Goal: Information Seeking & Learning: Learn about a topic

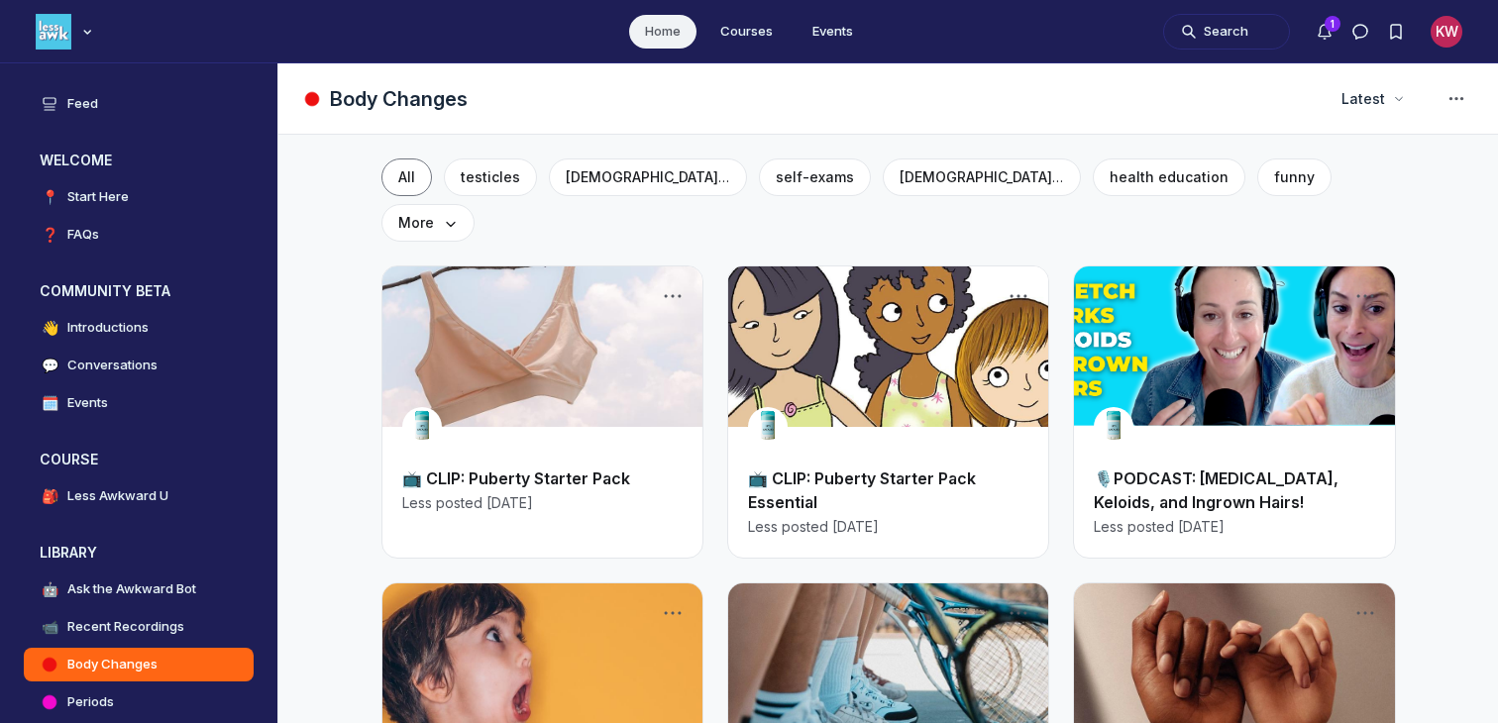
scroll to position [5476, 3794]
click at [1245, 37] on button "Search" at bounding box center [1226, 32] width 127 height 36
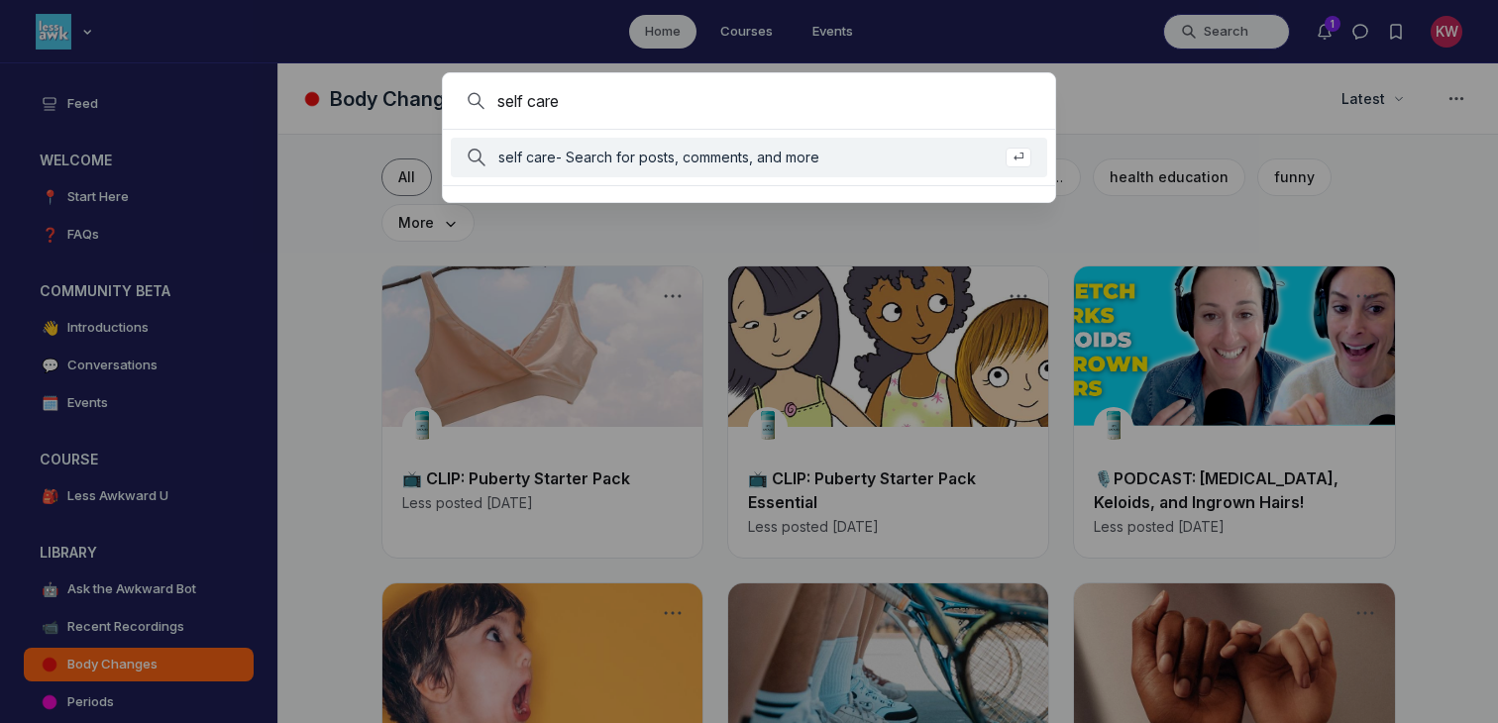
type input "self care"
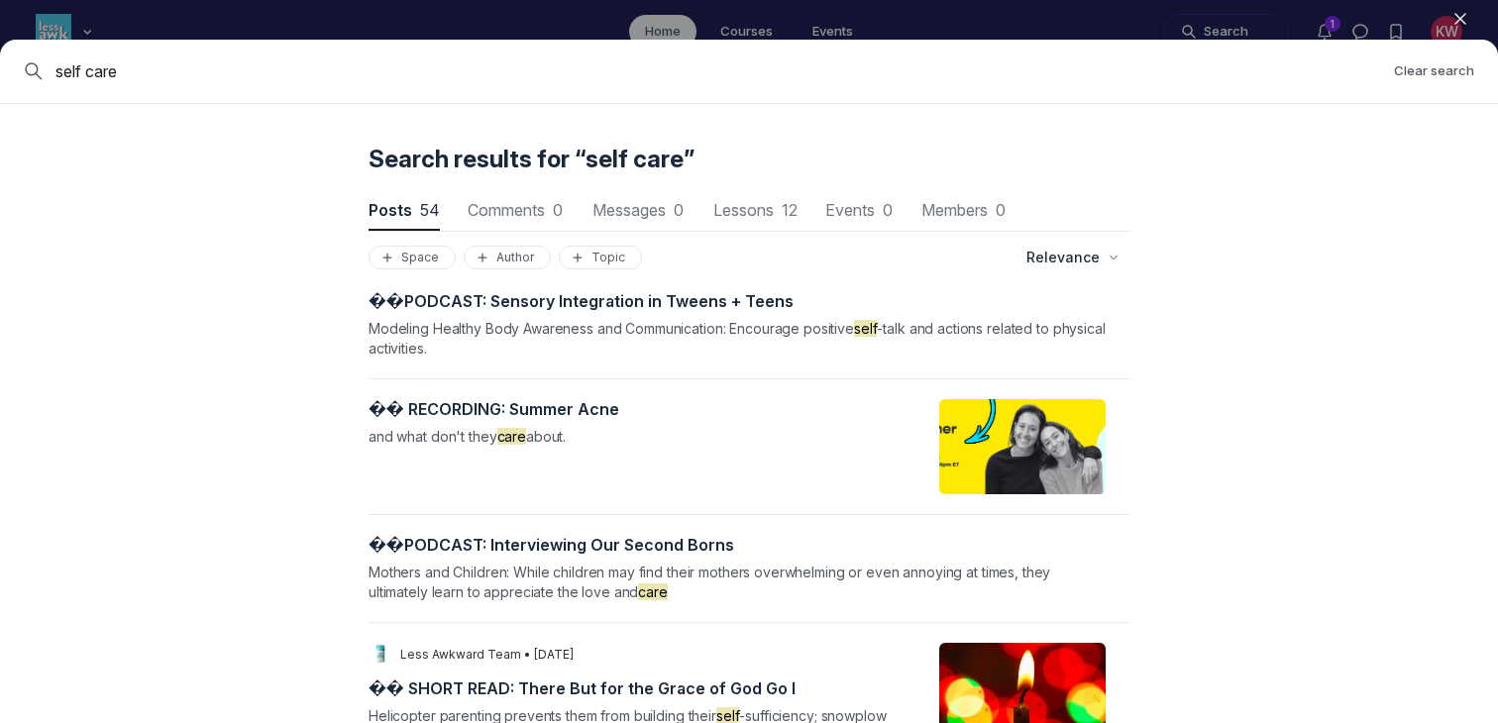
scroll to position [4991, 0]
click at [667, 443] on div "� � R E C O R D I N G : S u m m e r A c n e and what don't they care about." at bounding box center [651, 445] width 567 height 95
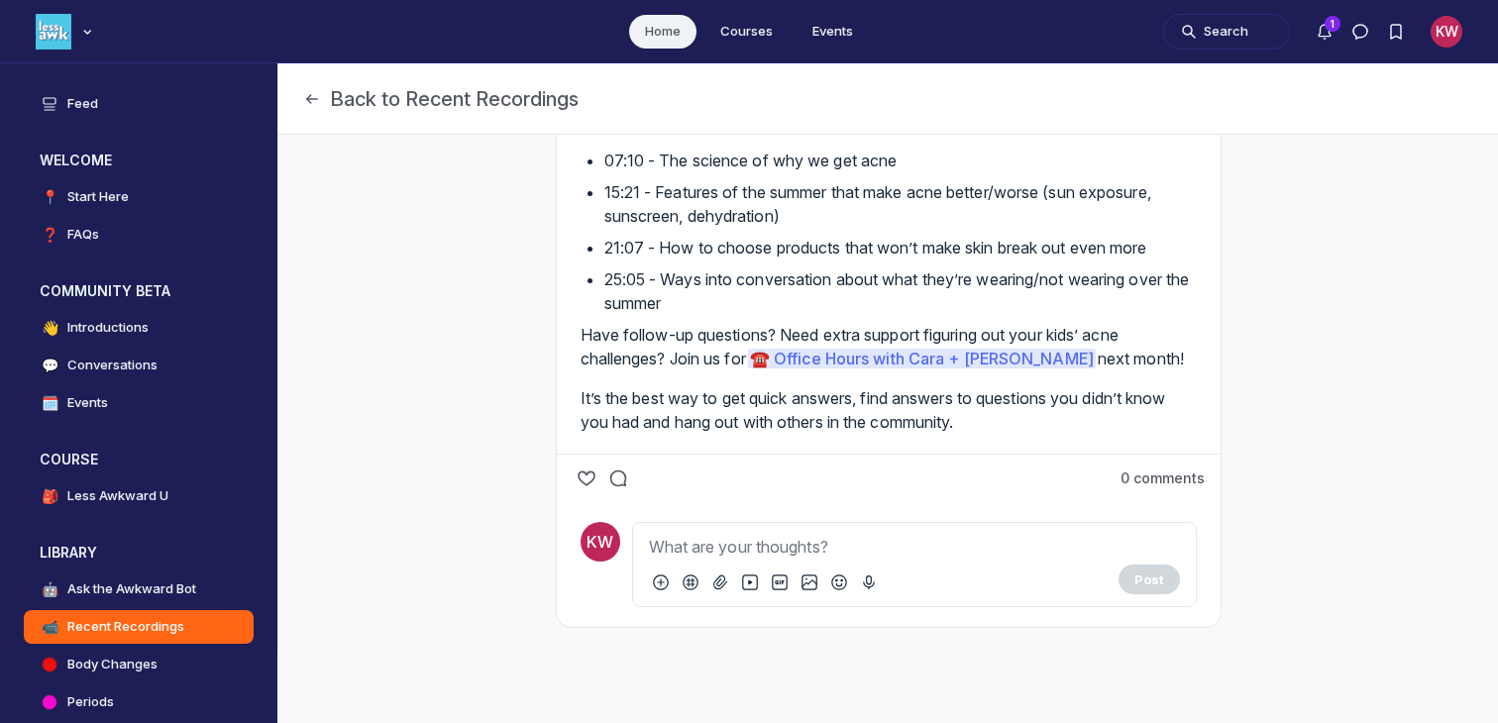
scroll to position [942, 0]
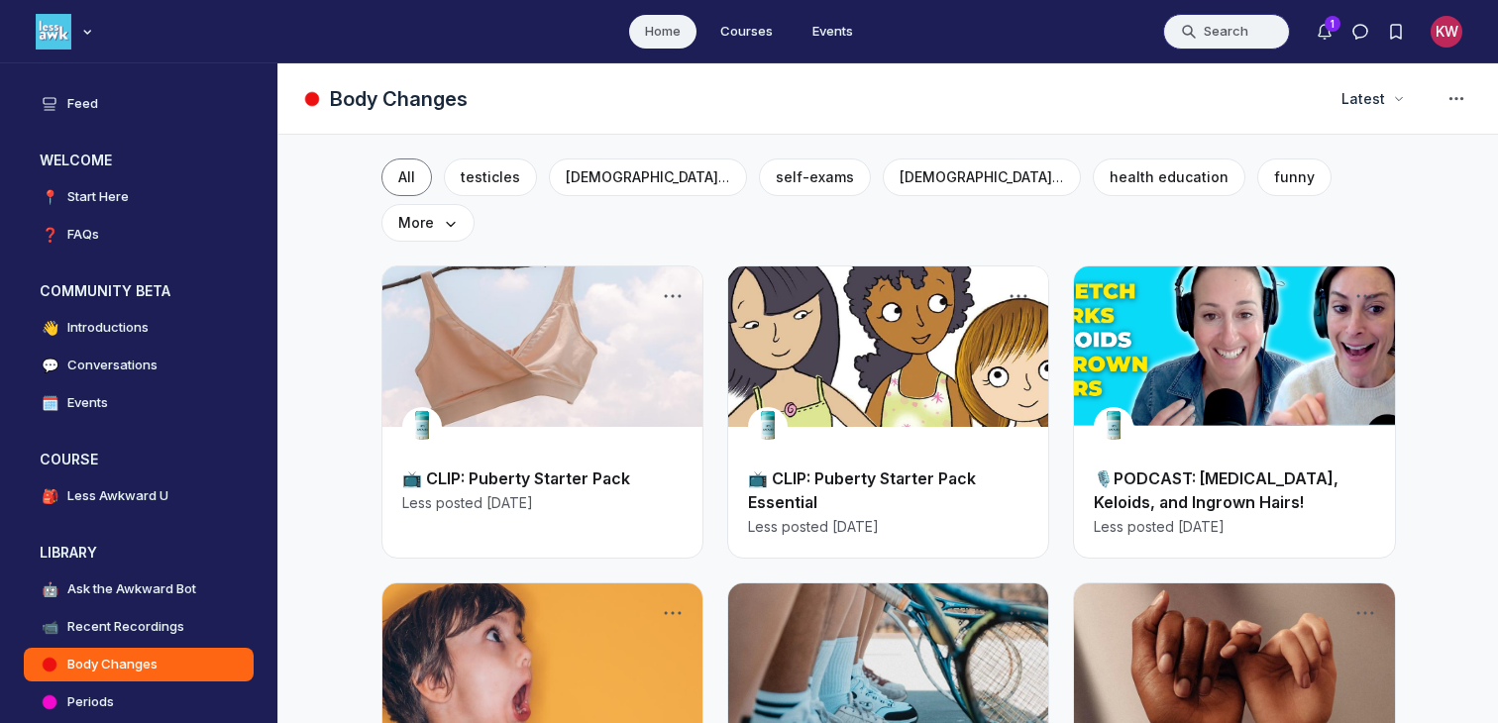
click at [1213, 35] on button "Search" at bounding box center [1226, 32] width 127 height 36
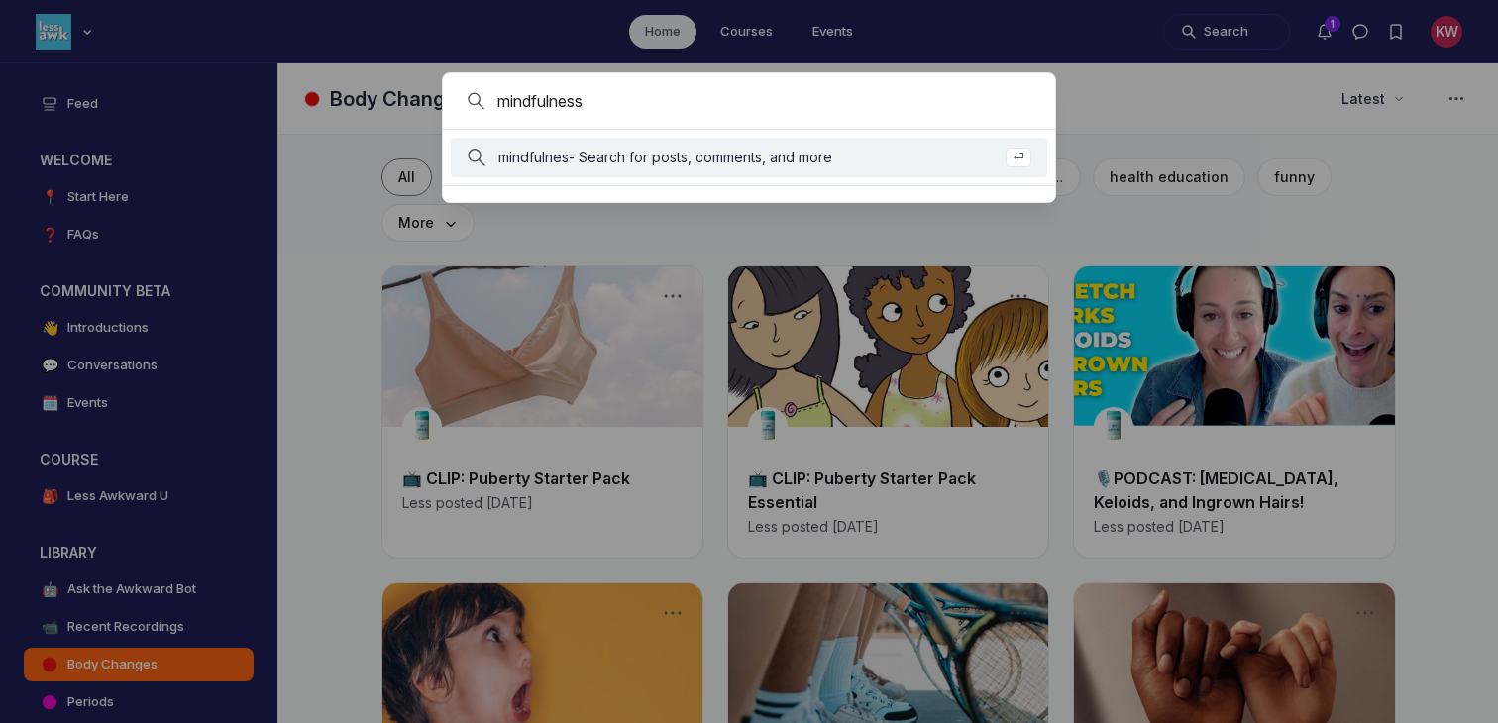
type input "mindfulness"
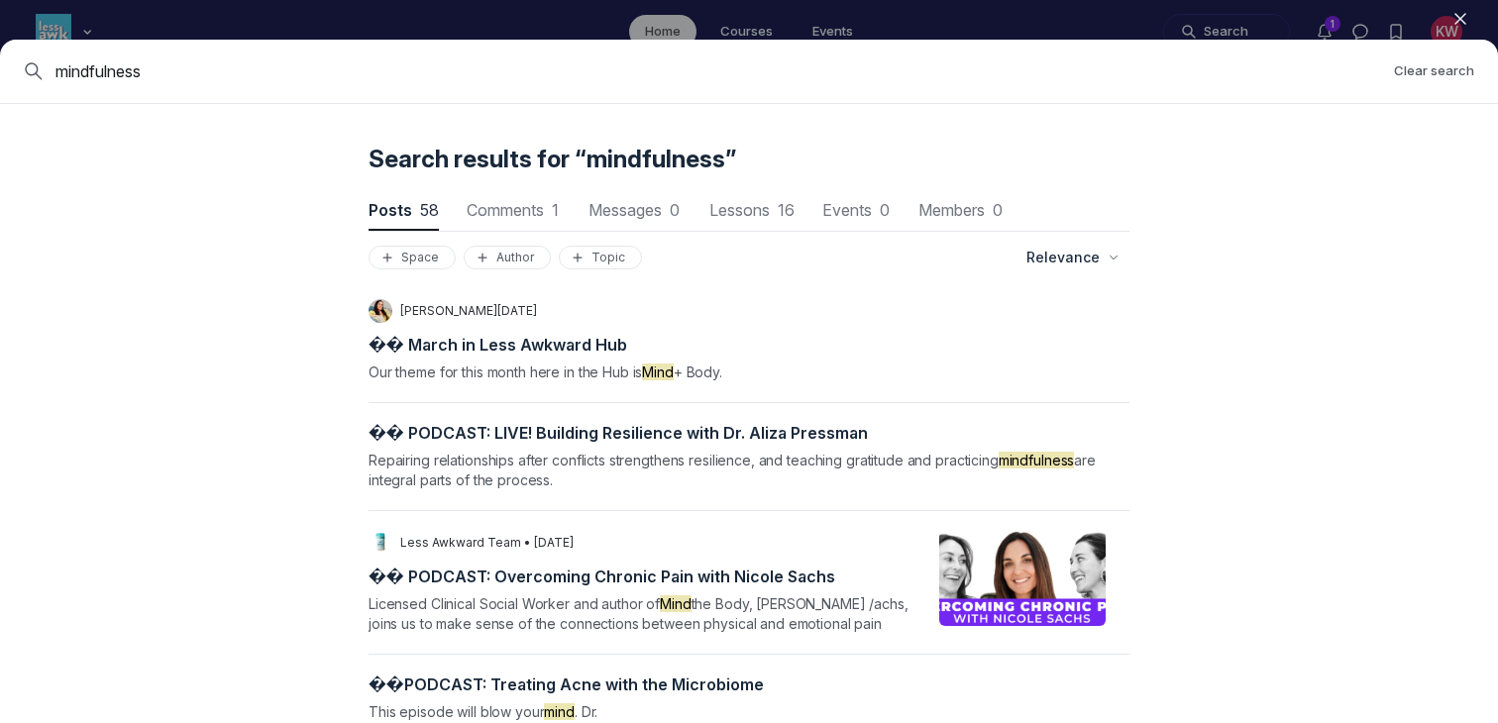
click at [1462, 14] on icon "button" at bounding box center [1460, 19] width 20 height 20
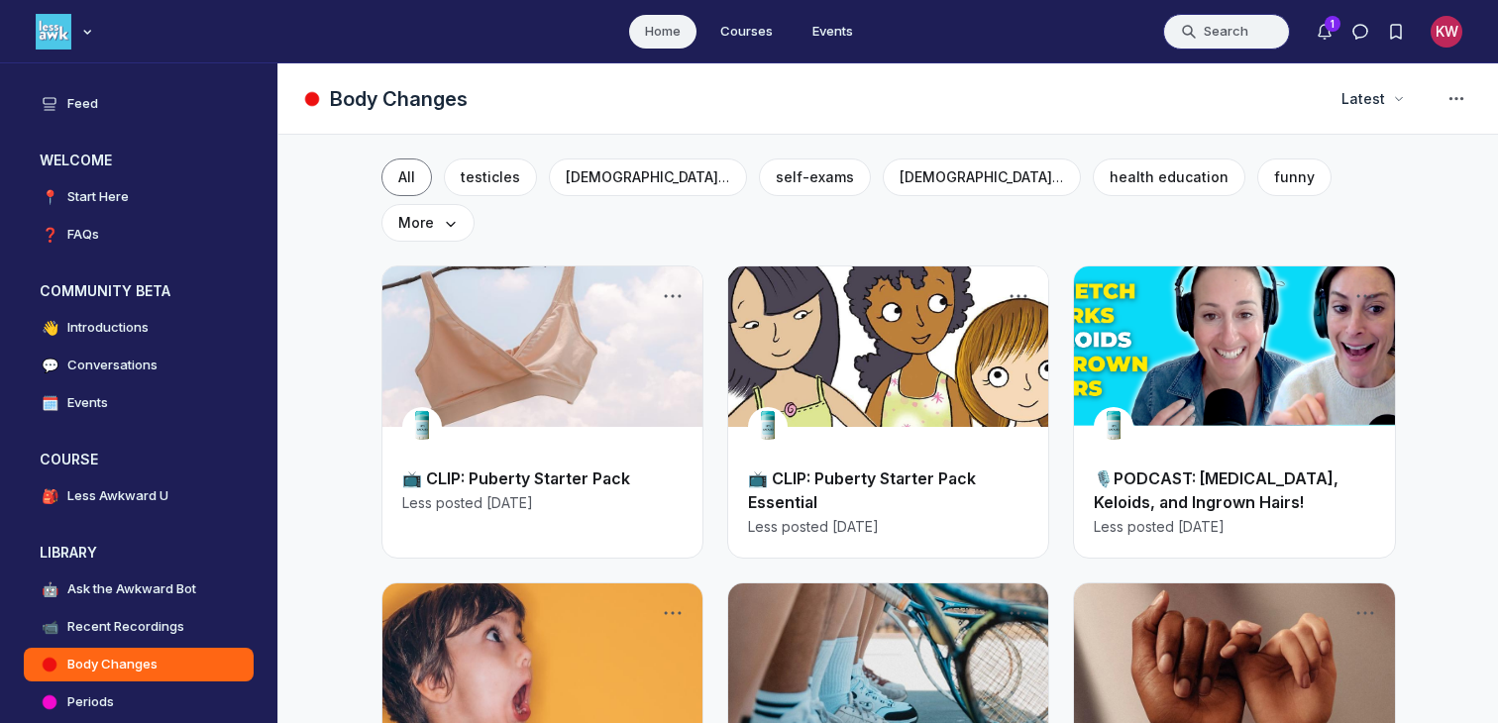
click at [1223, 41] on button "Search" at bounding box center [1226, 32] width 127 height 36
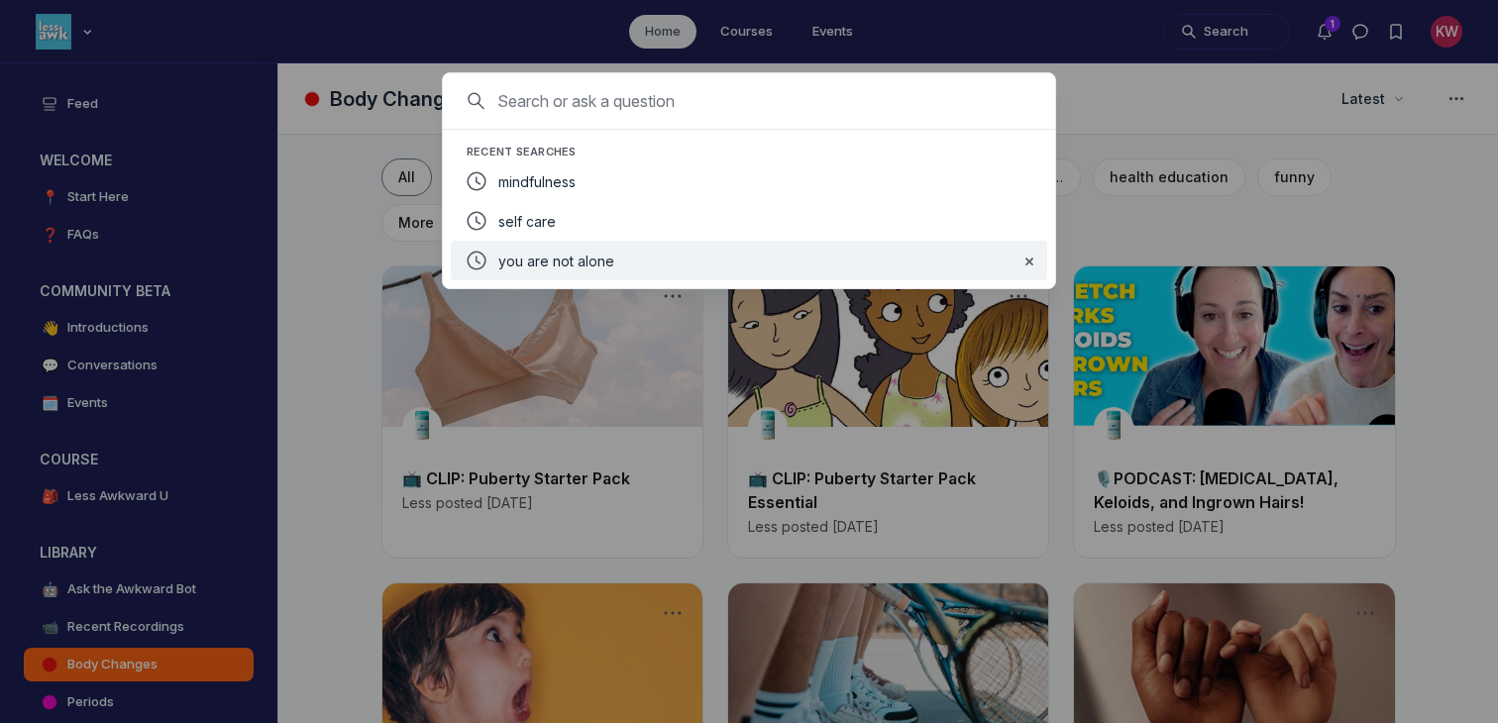
click at [90, 483] on div at bounding box center [749, 361] width 1498 height 723
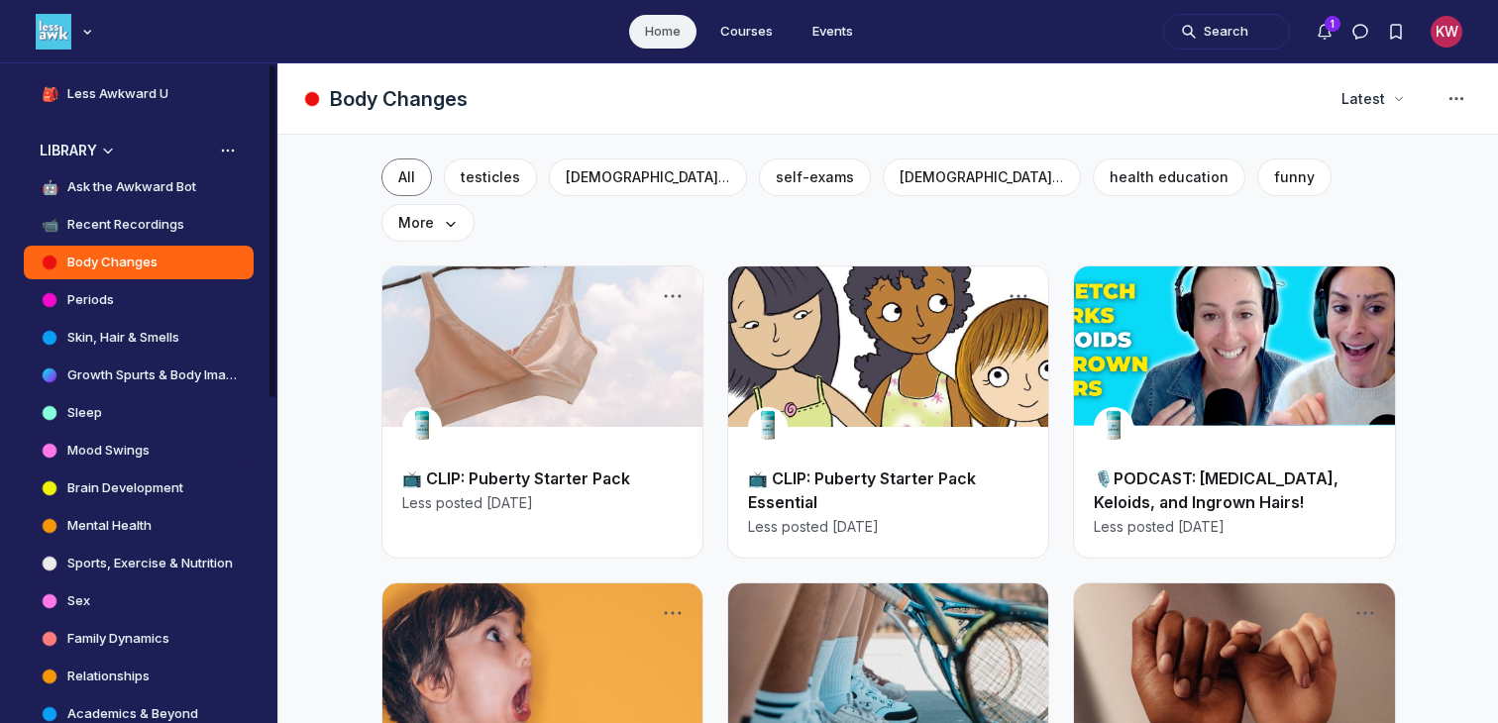
scroll to position [447, 0]
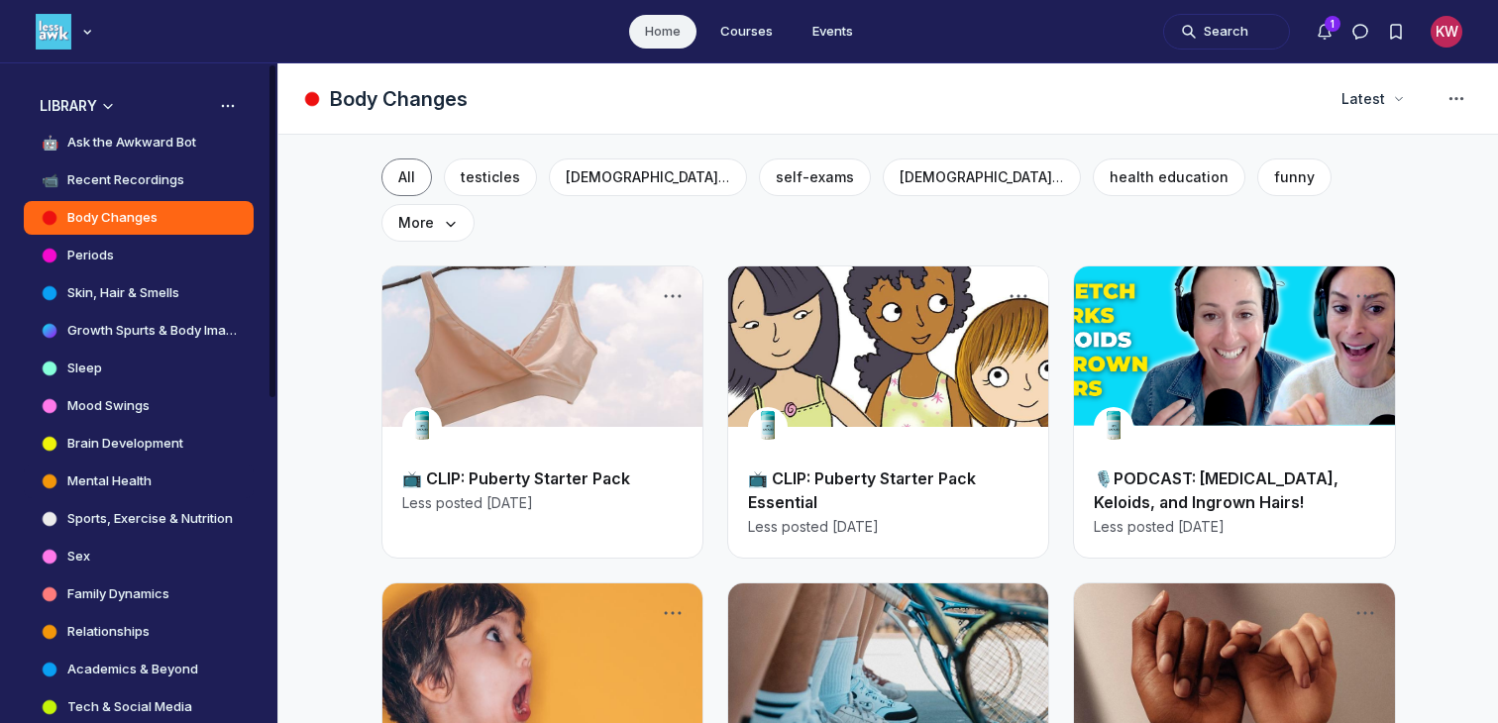
click at [123, 471] on link "Mental Health" at bounding box center [139, 482] width 230 height 34
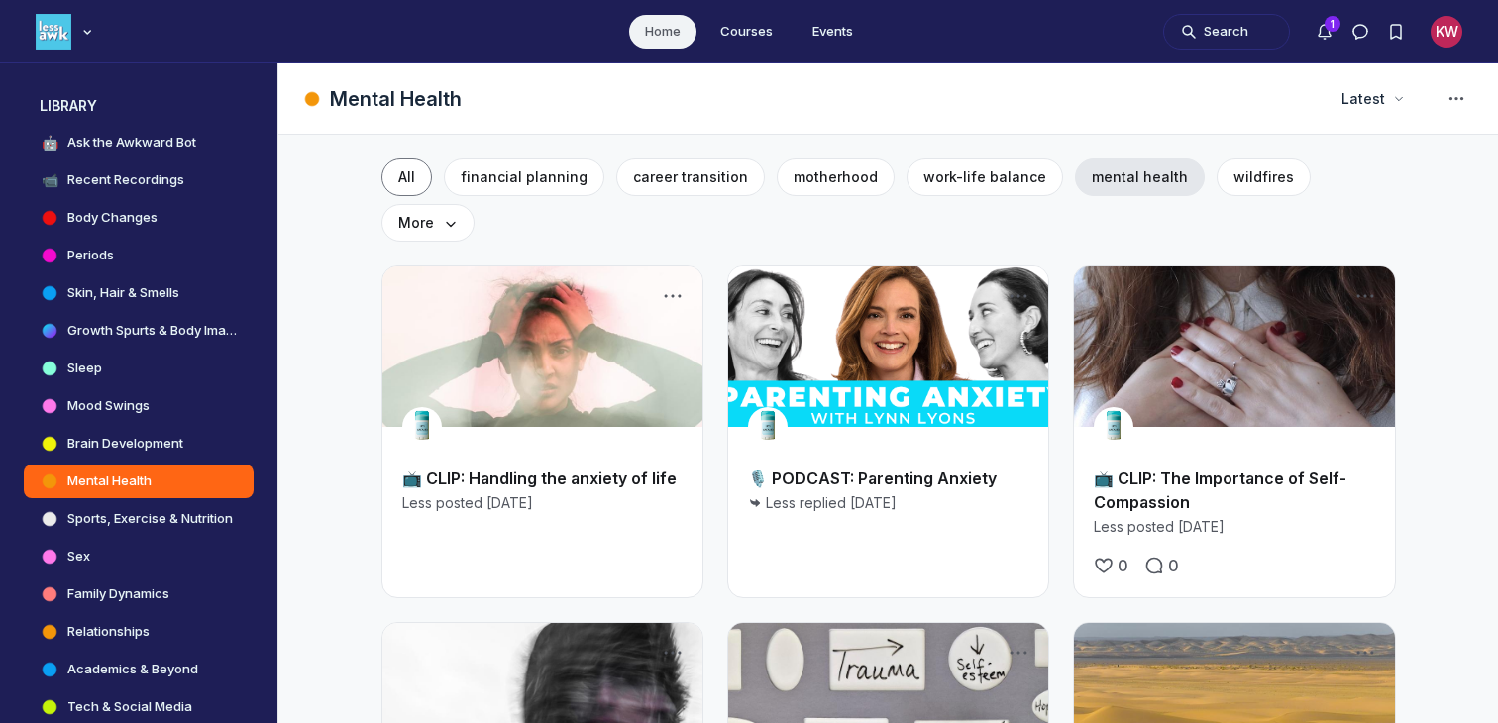
click at [1120, 177] on span "mental health" at bounding box center [1140, 176] width 96 height 17
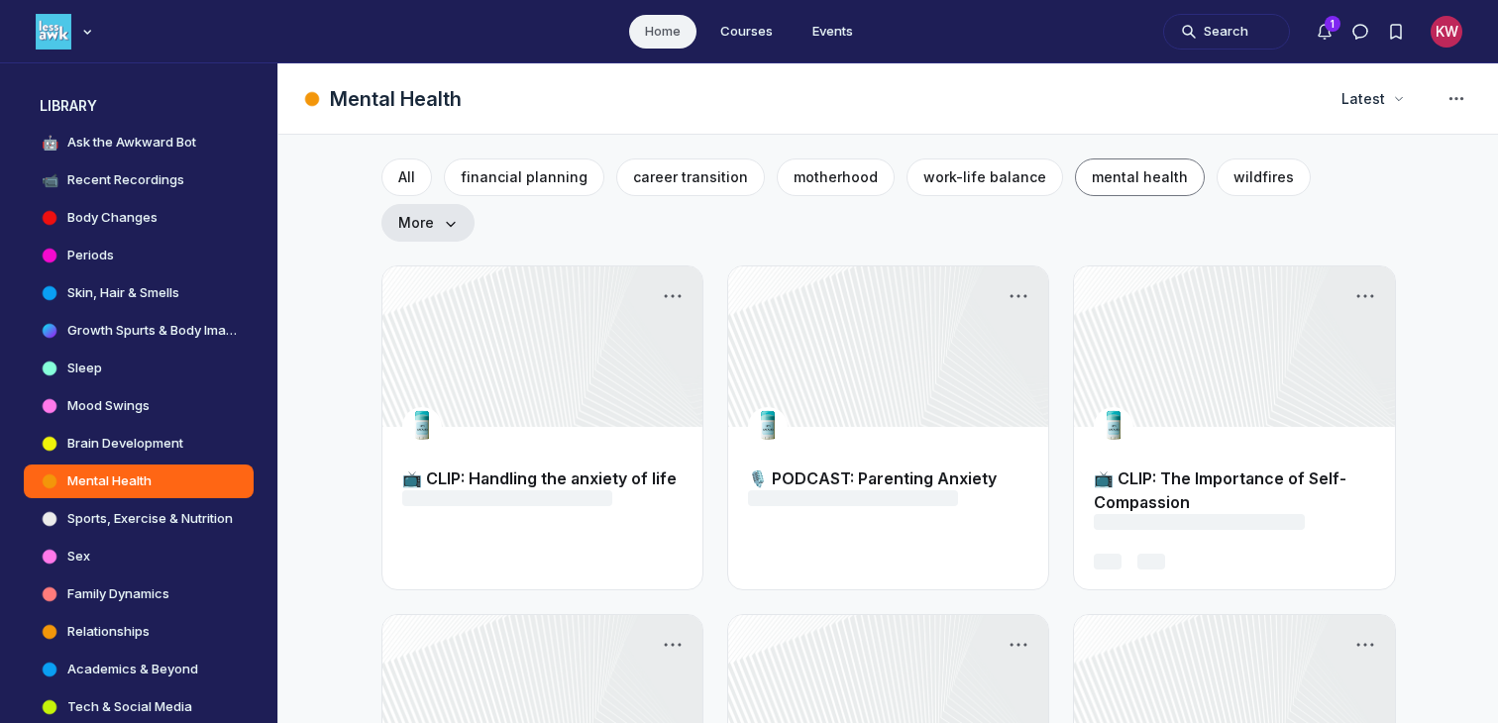
click at [458, 213] on span "More" at bounding box center [427, 223] width 59 height 20
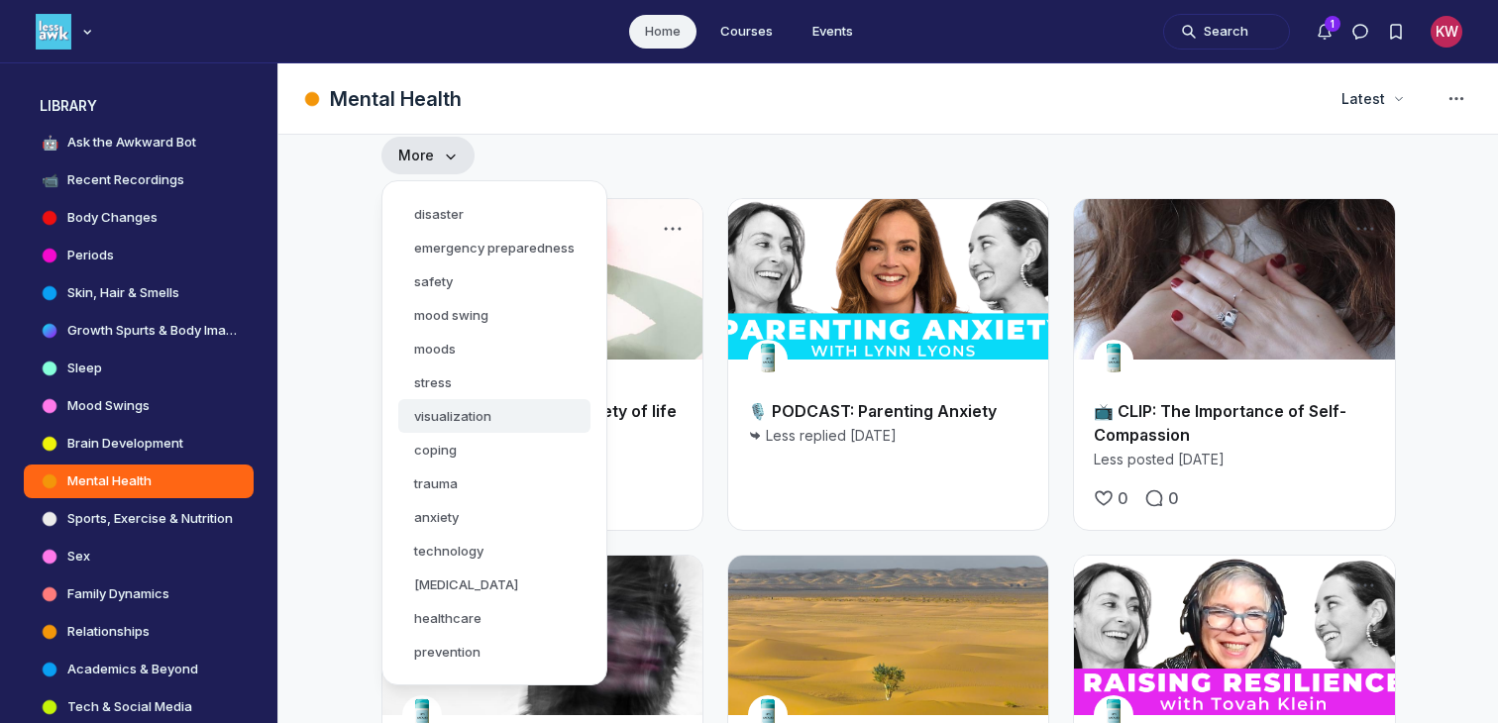
scroll to position [72, 0]
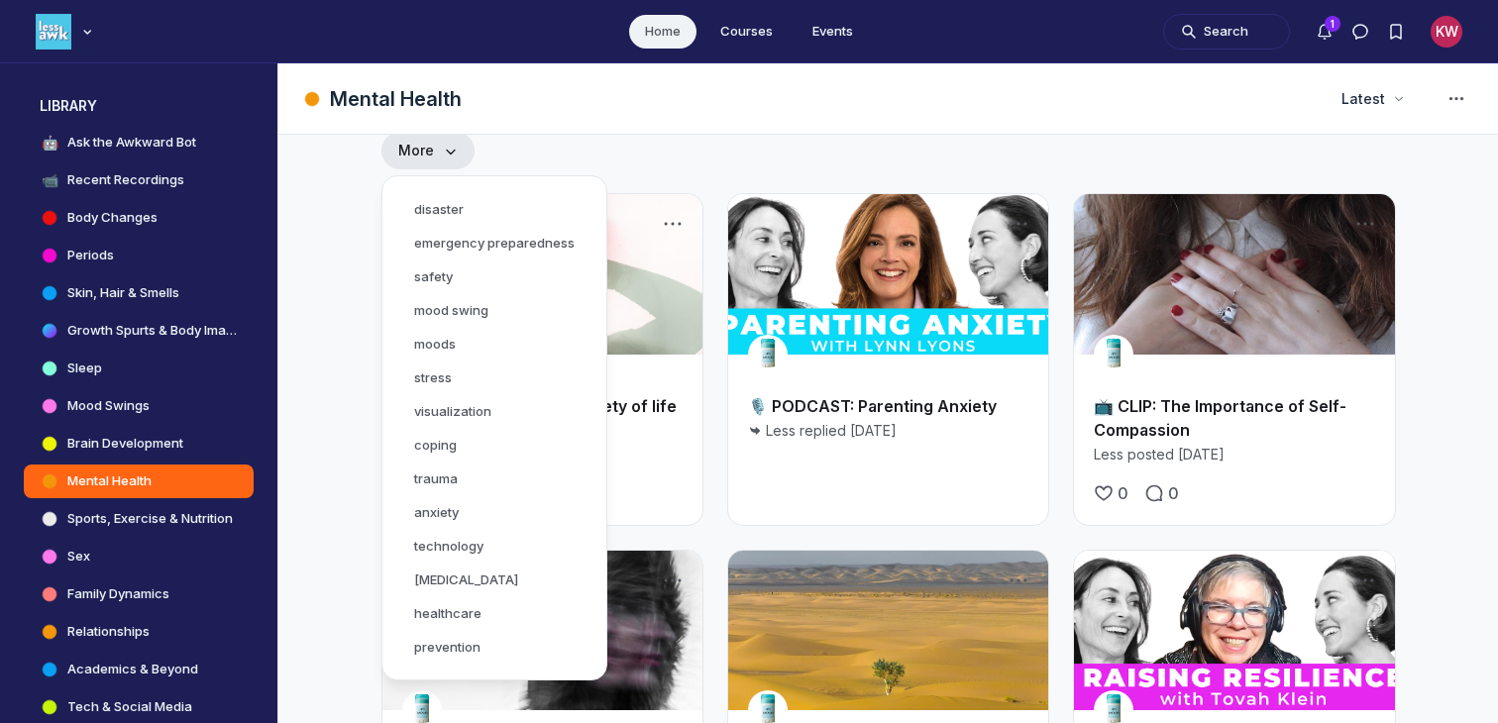
click at [904, 468] on div "LT 🎙️ PODCAST: Parenting Anxiety Less replied 3 months ago" at bounding box center [888, 359] width 322 height 333
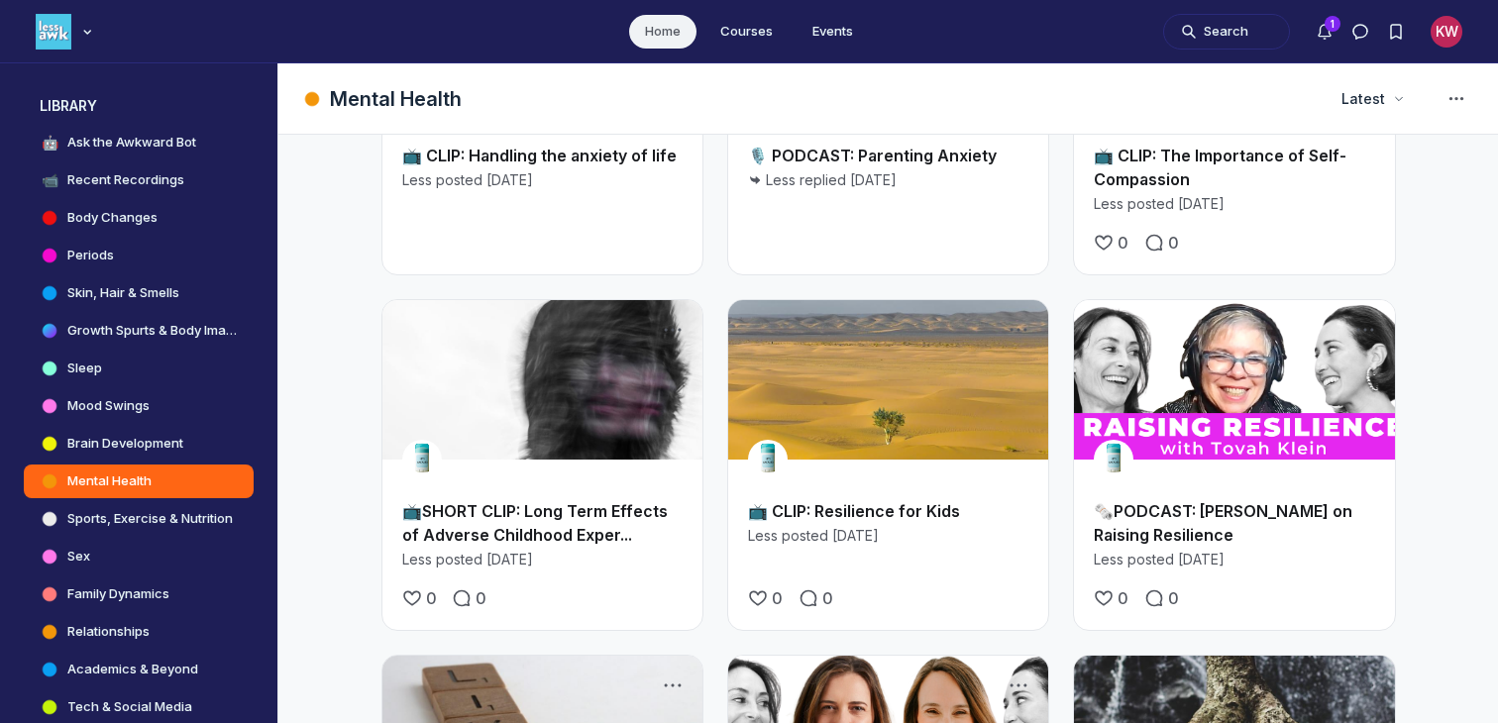
scroll to position [336, 0]
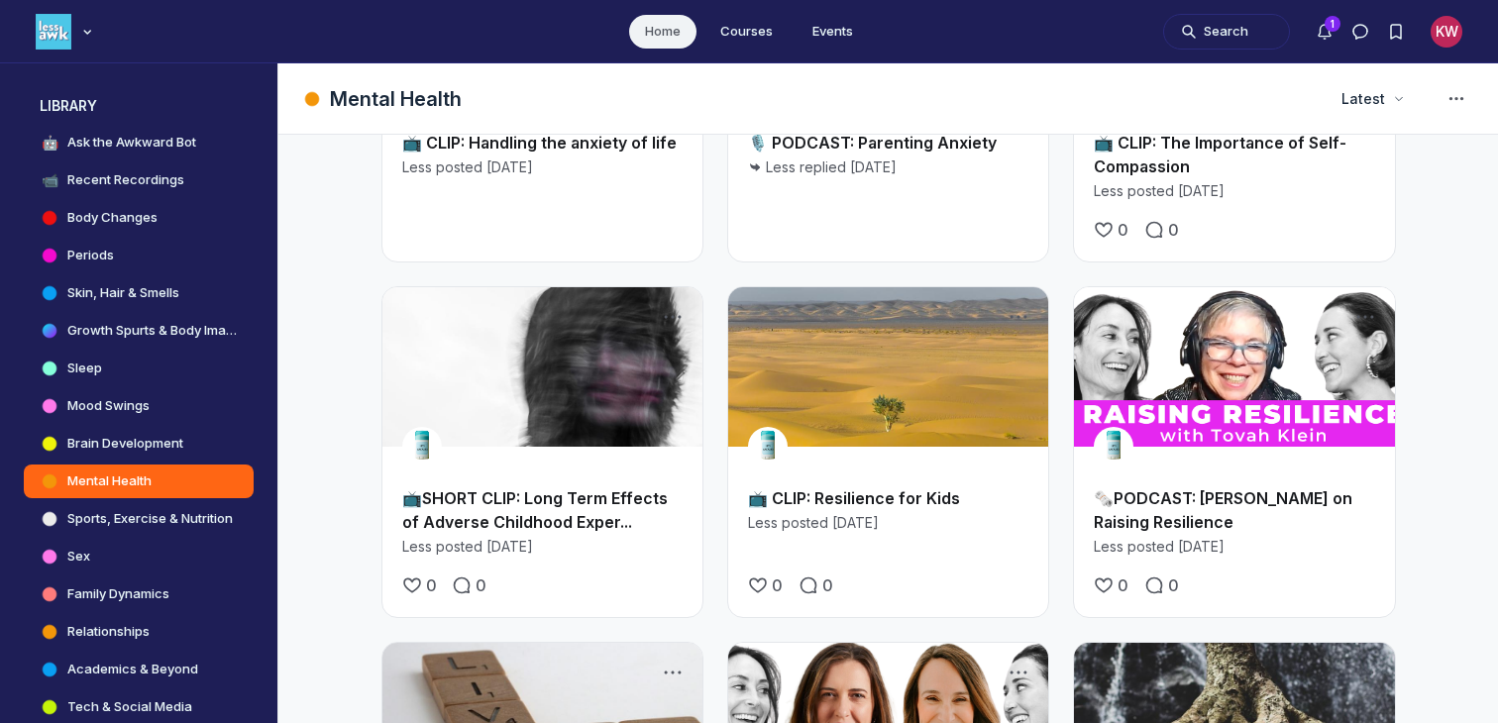
drag, startPoint x: 865, startPoint y: 466, endPoint x: 480, endPoint y: 29, distance: 581.8
click at [0, 0] on div "Home Courses Events Search 1 KW L Less Awkward Hub Feed WELCOME 📍 Start Here ❓ …" at bounding box center [749, 361] width 1498 height 723
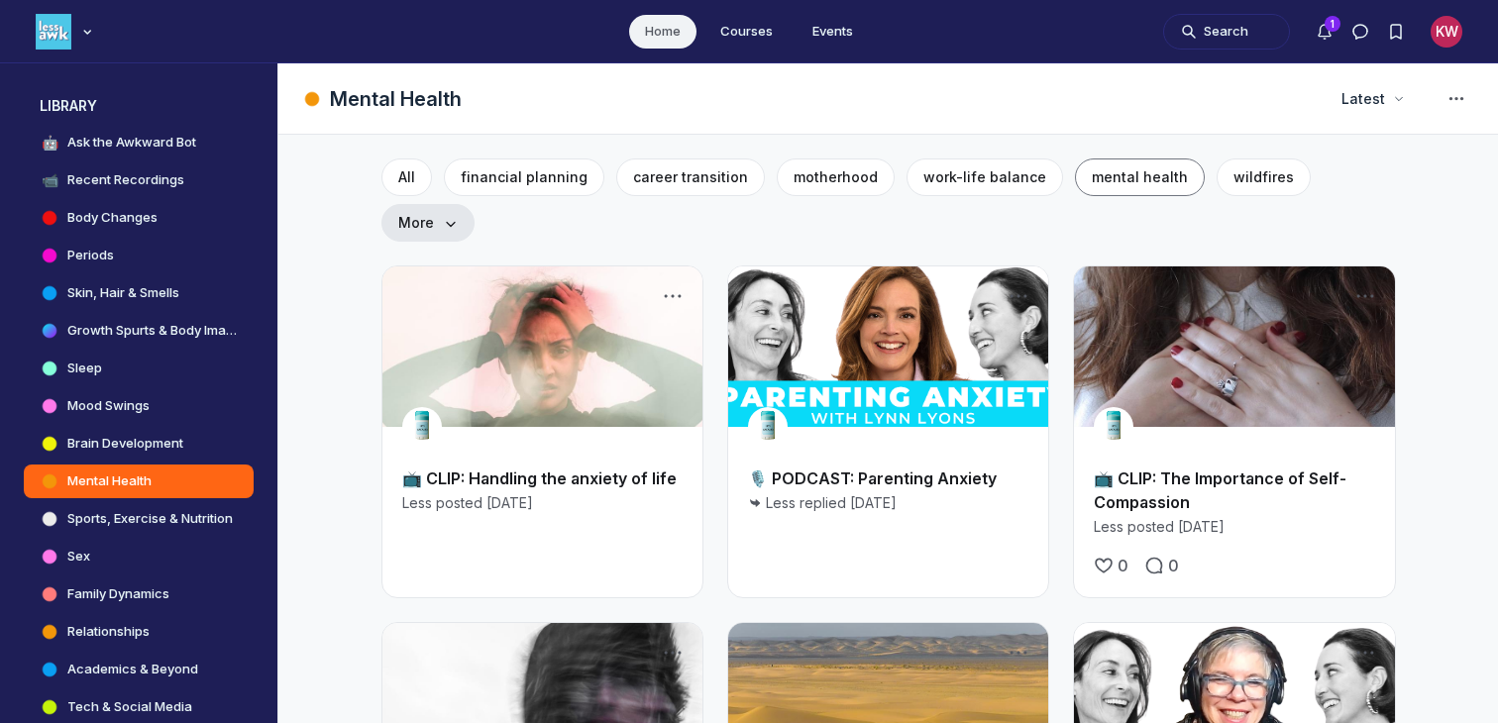
click at [458, 216] on icon "Main Content" at bounding box center [450, 223] width 16 height 14
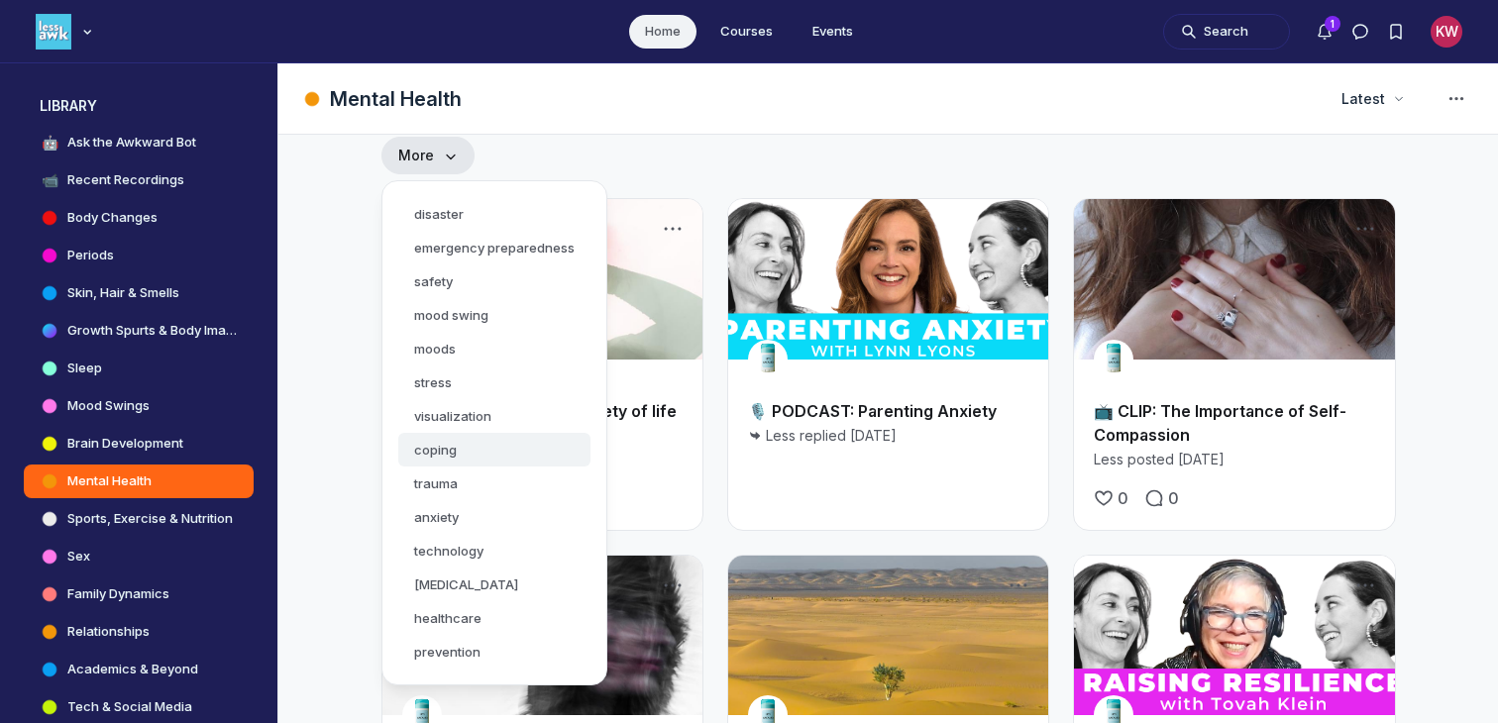
scroll to position [75, 0]
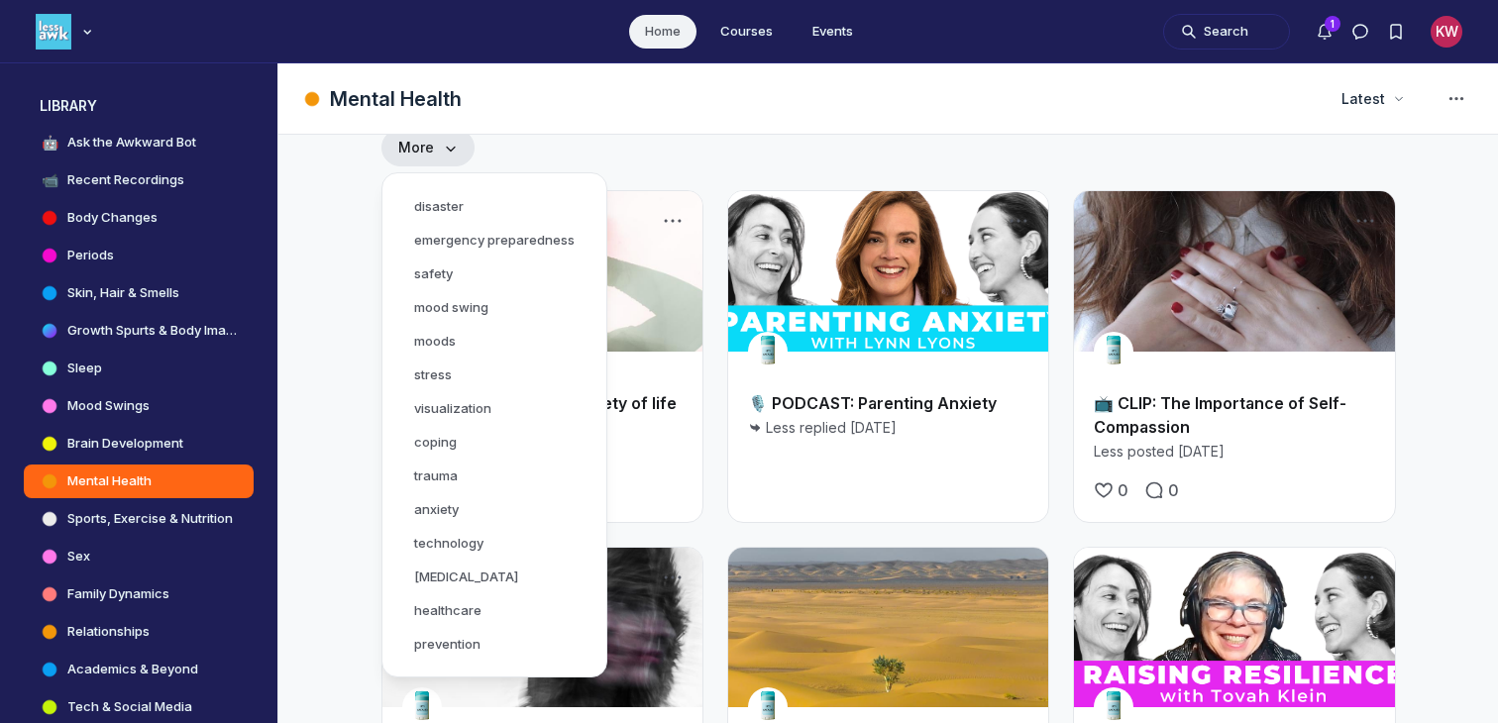
click at [1096, 104] on div "Mental Health" at bounding box center [807, 99] width 1011 height 28
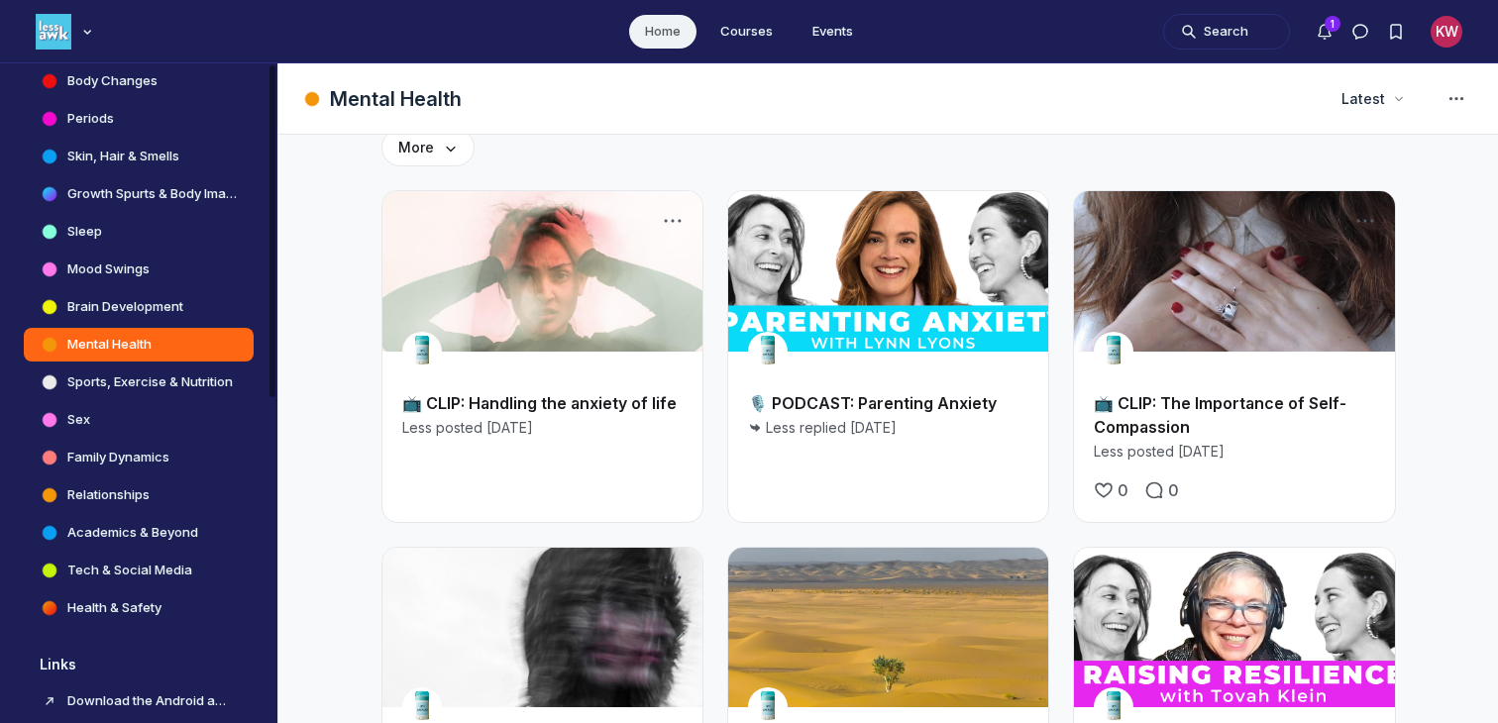
scroll to position [647, 0]
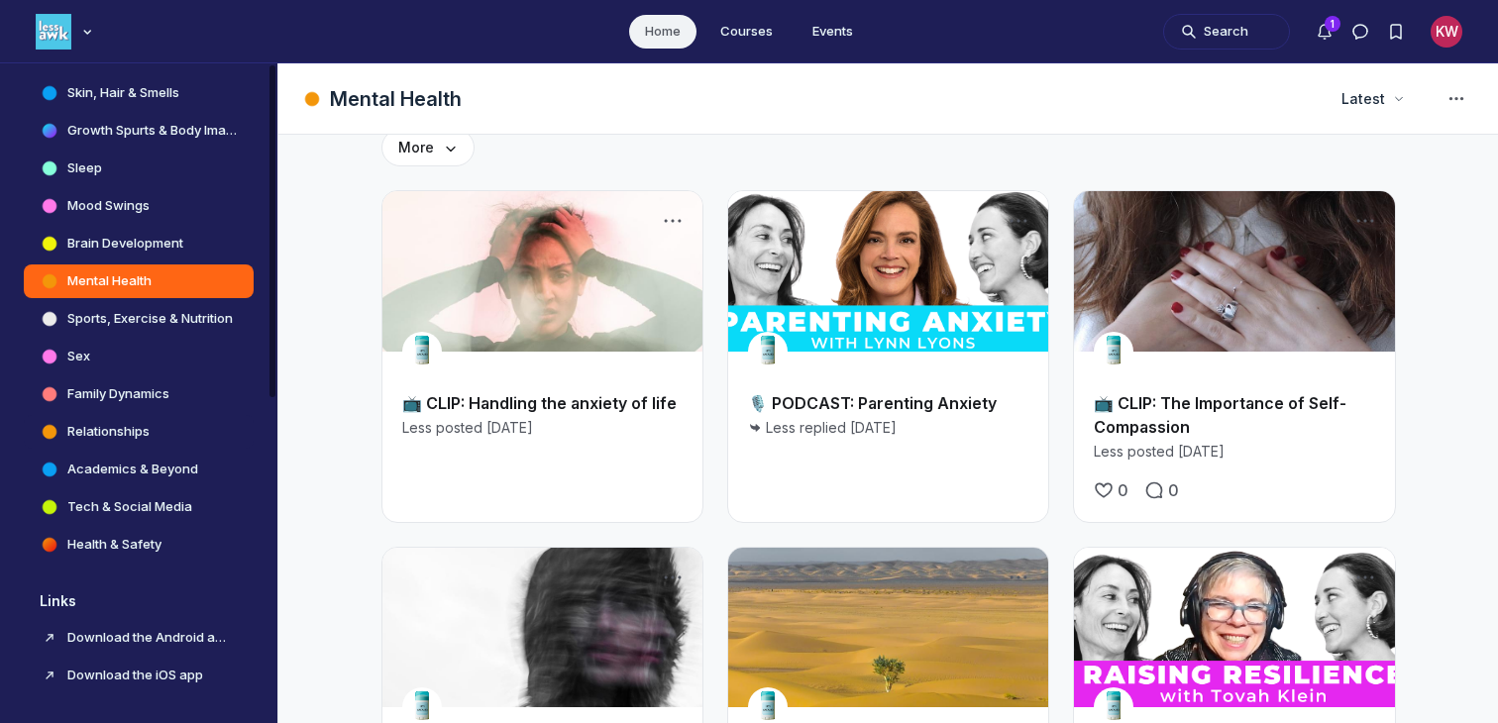
click at [112, 442] on link "Relationships" at bounding box center [139, 432] width 230 height 34
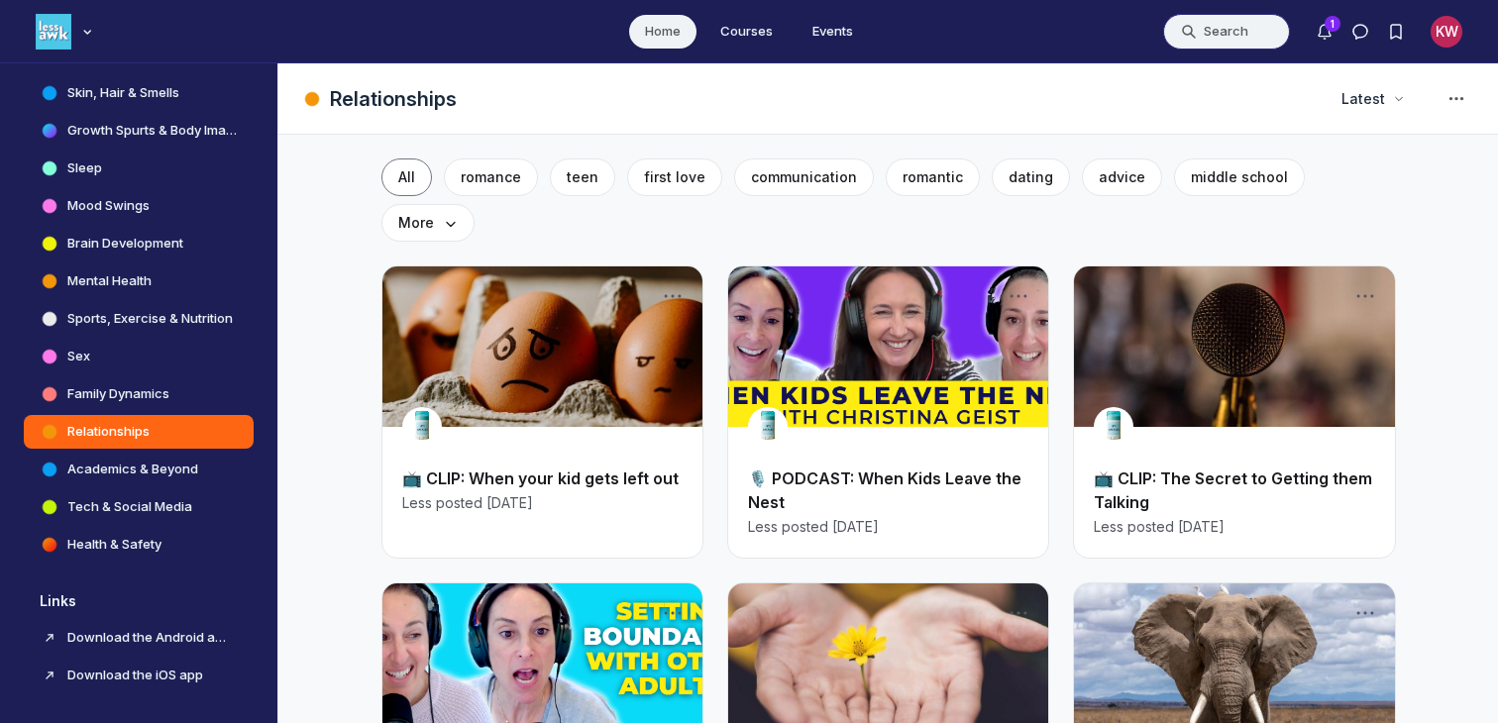
click at [1220, 45] on button "Search" at bounding box center [1226, 32] width 127 height 36
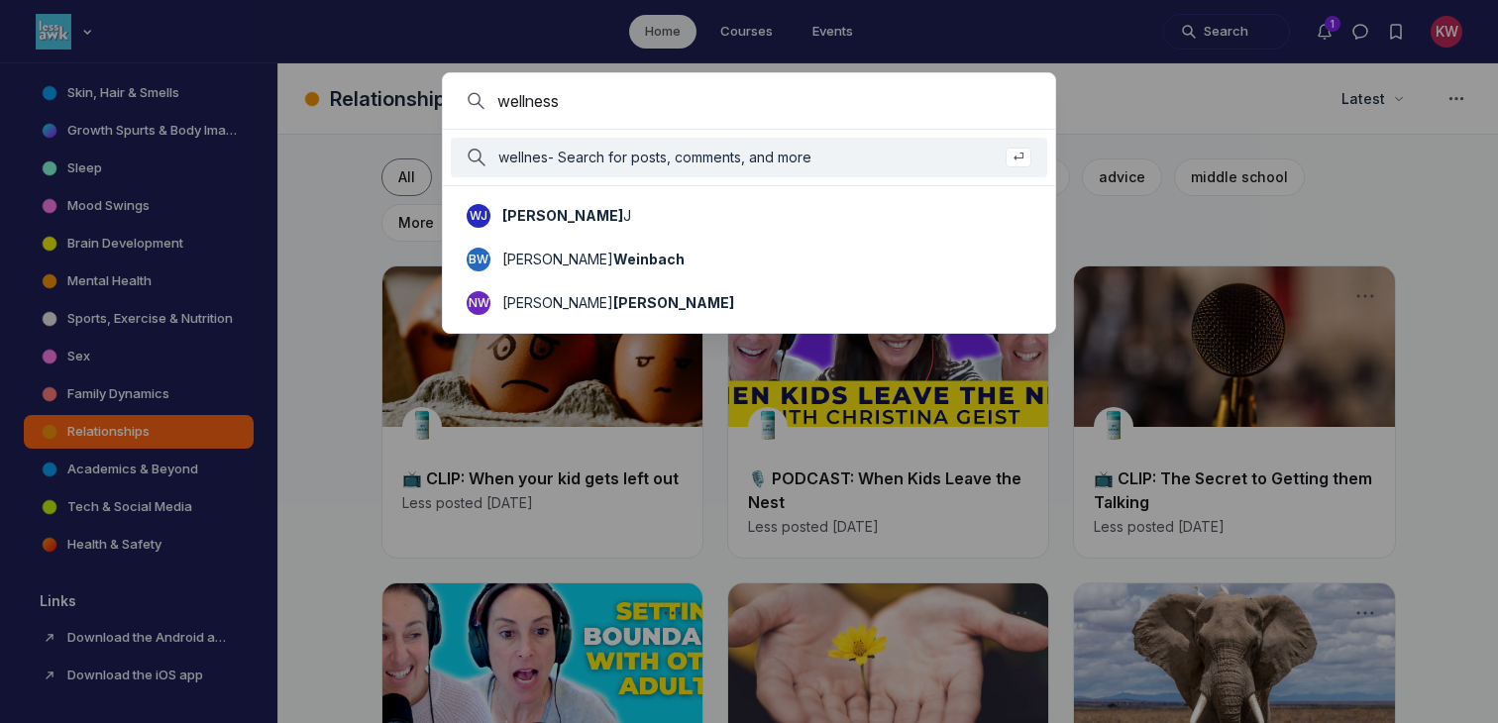
type input "wellness"
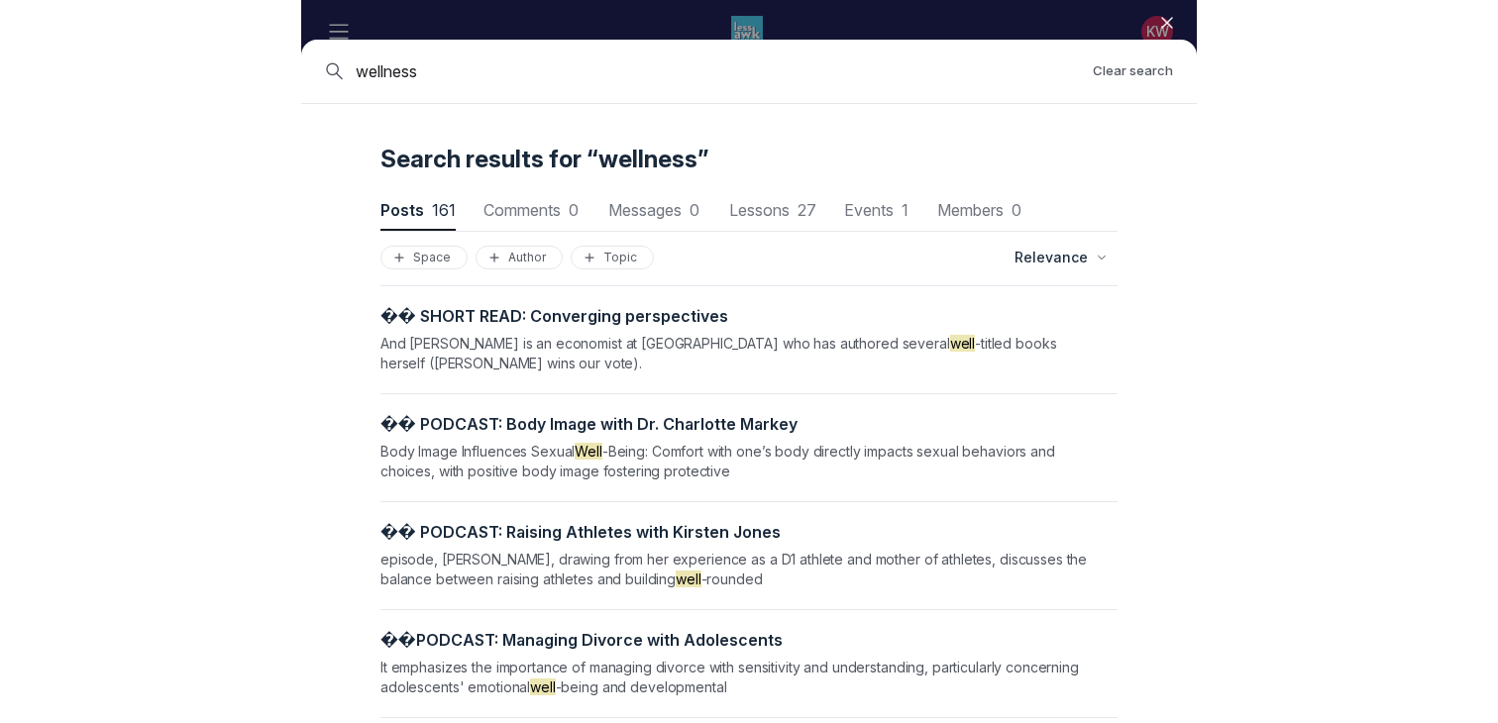
scroll to position [2681, 5862]
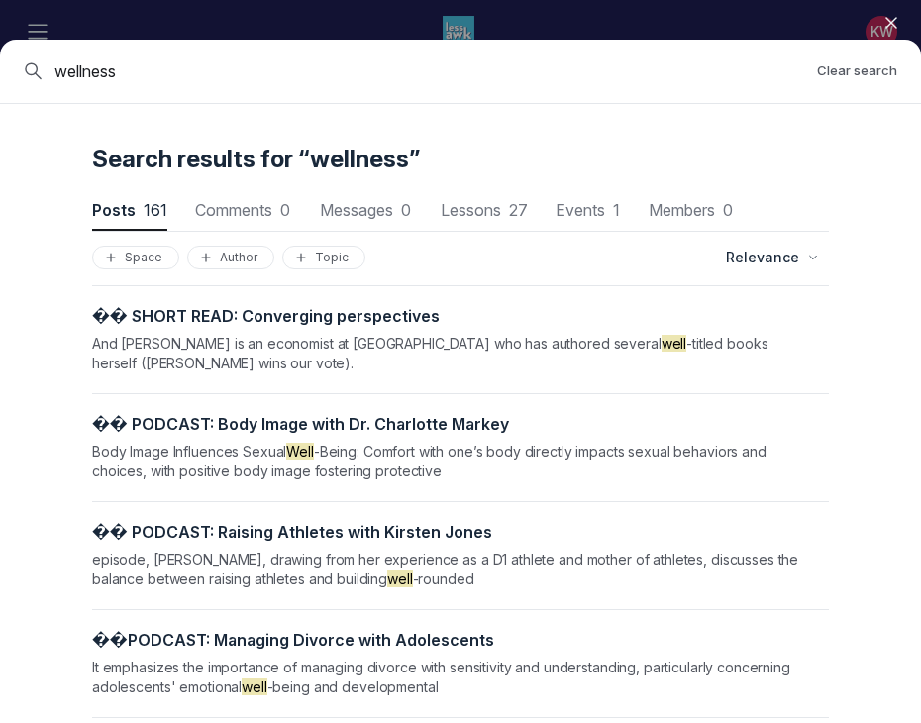
click at [887, 30] on icon "button" at bounding box center [892, 23] width 20 height 20
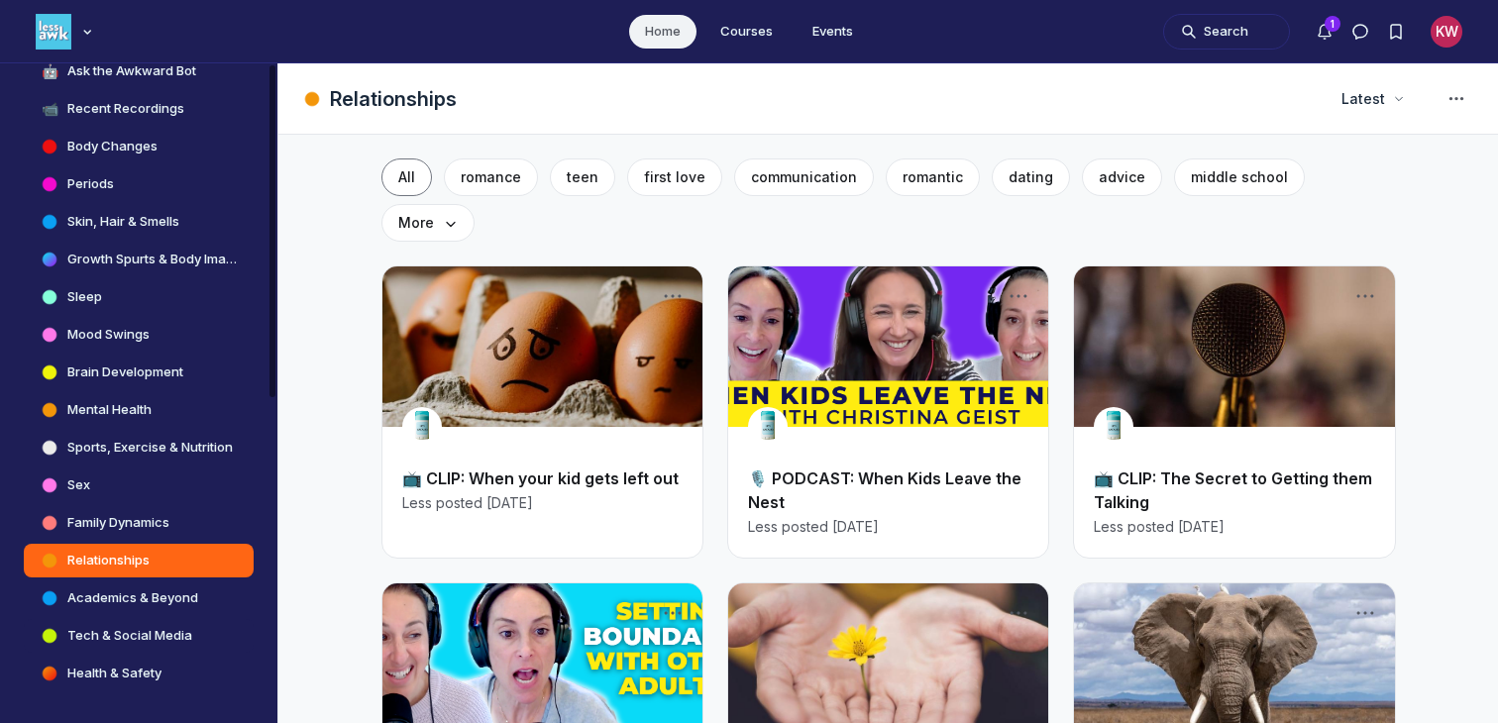
scroll to position [647, 0]
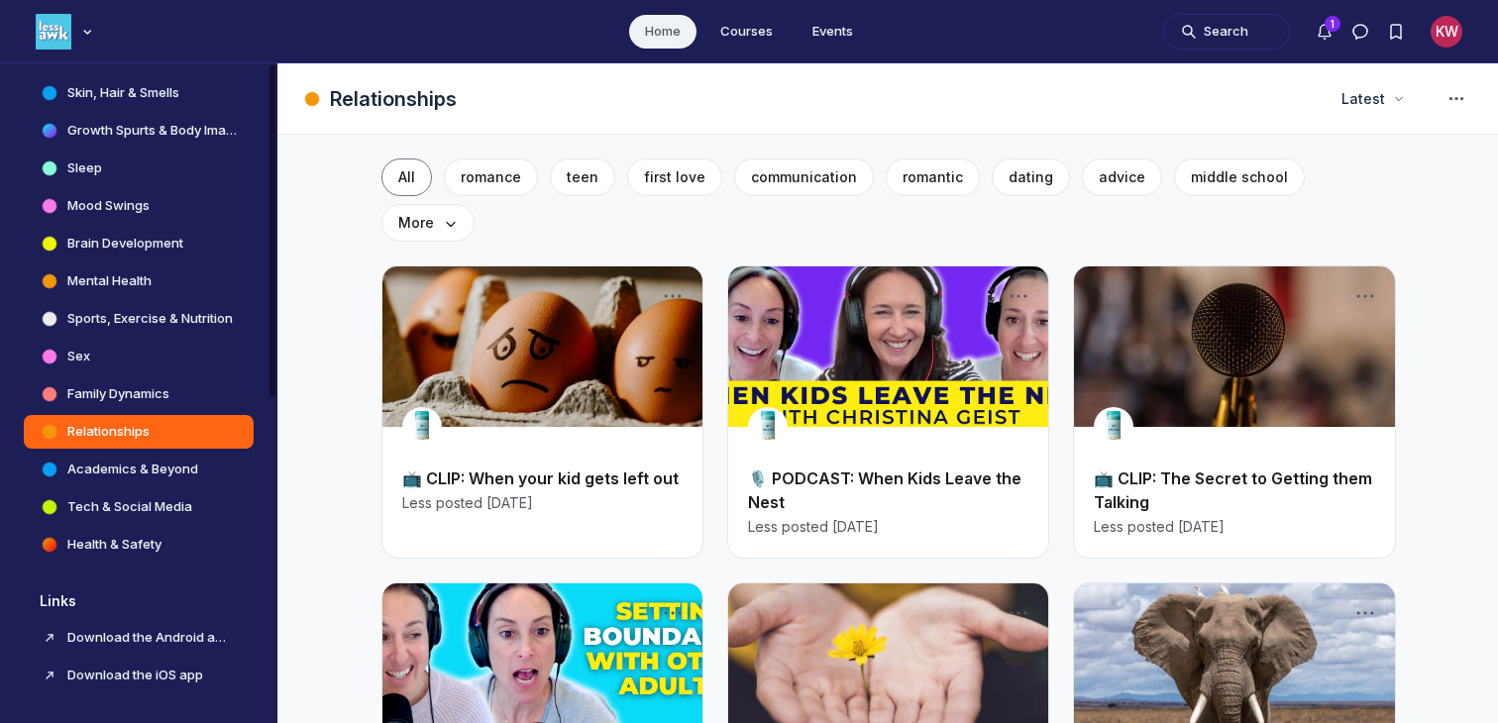
click at [131, 545] on h4 "Health & Safety" at bounding box center [114, 545] width 94 height 20
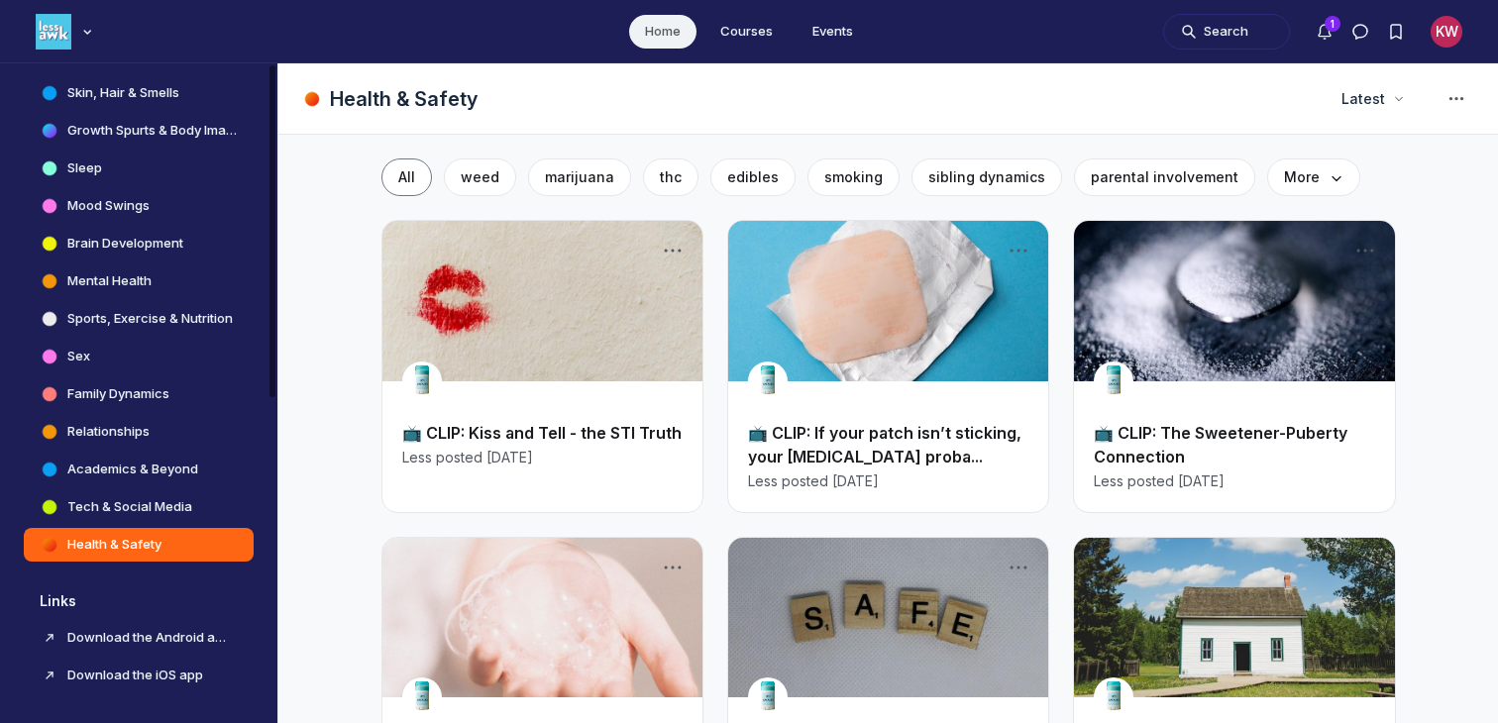
click at [116, 396] on h4 "Family Dynamics" at bounding box center [118, 394] width 102 height 20
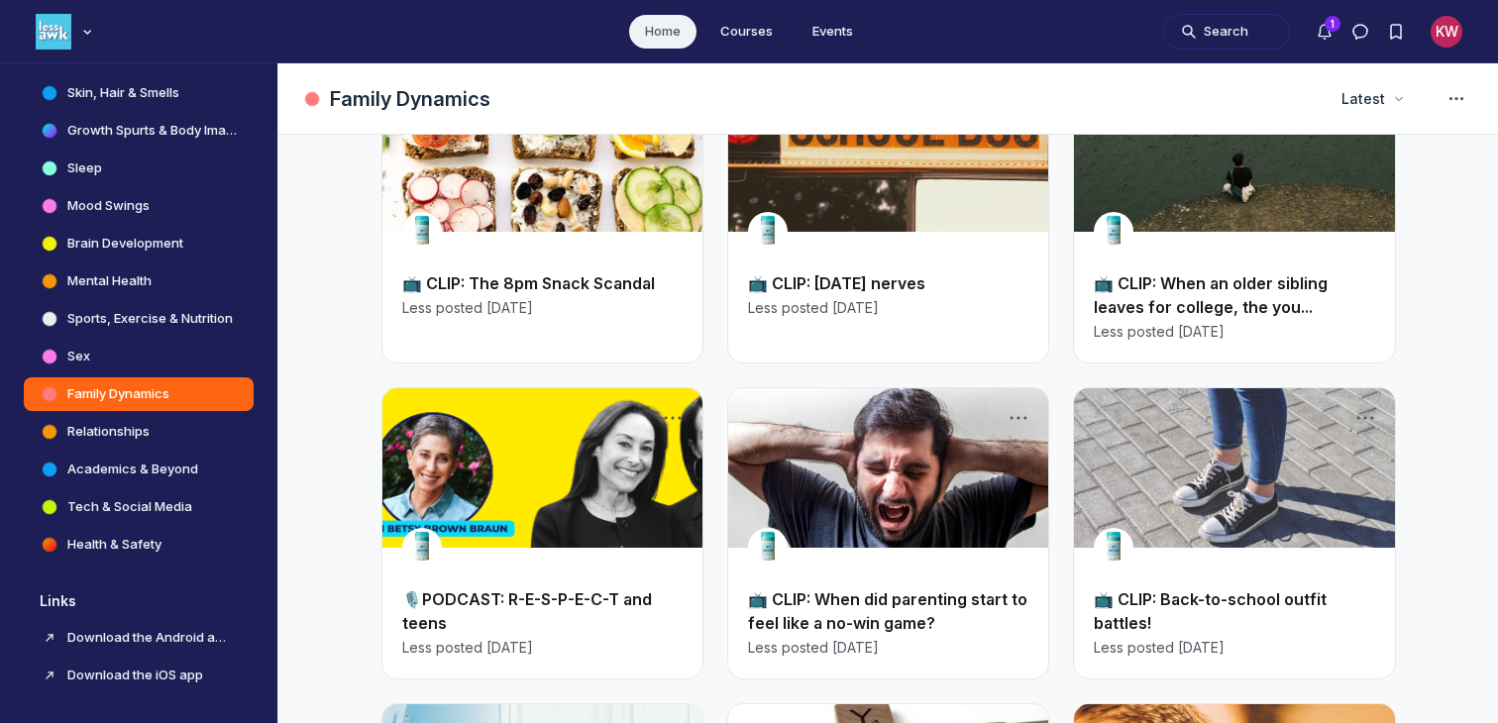
scroll to position [219, 0]
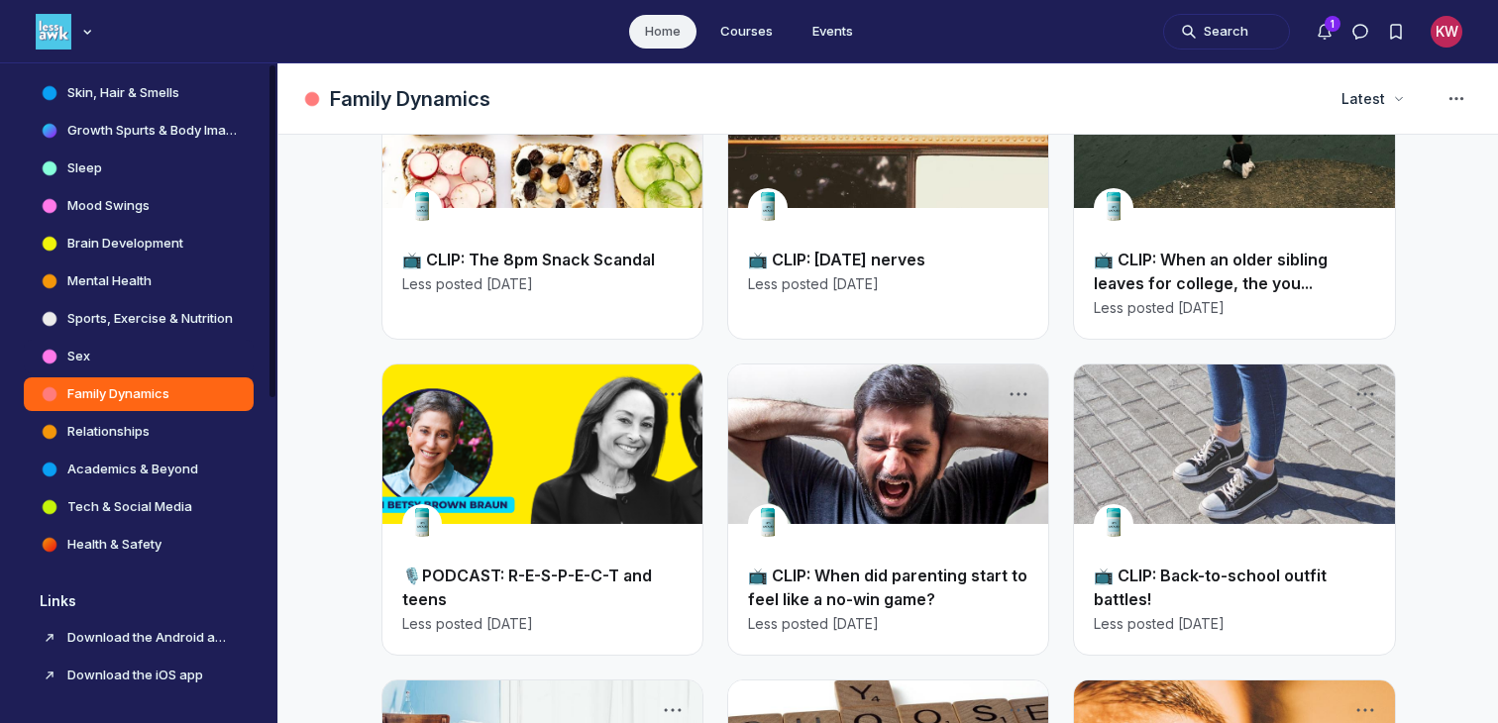
click at [78, 351] on h4 "Sex" at bounding box center [78, 357] width 23 height 20
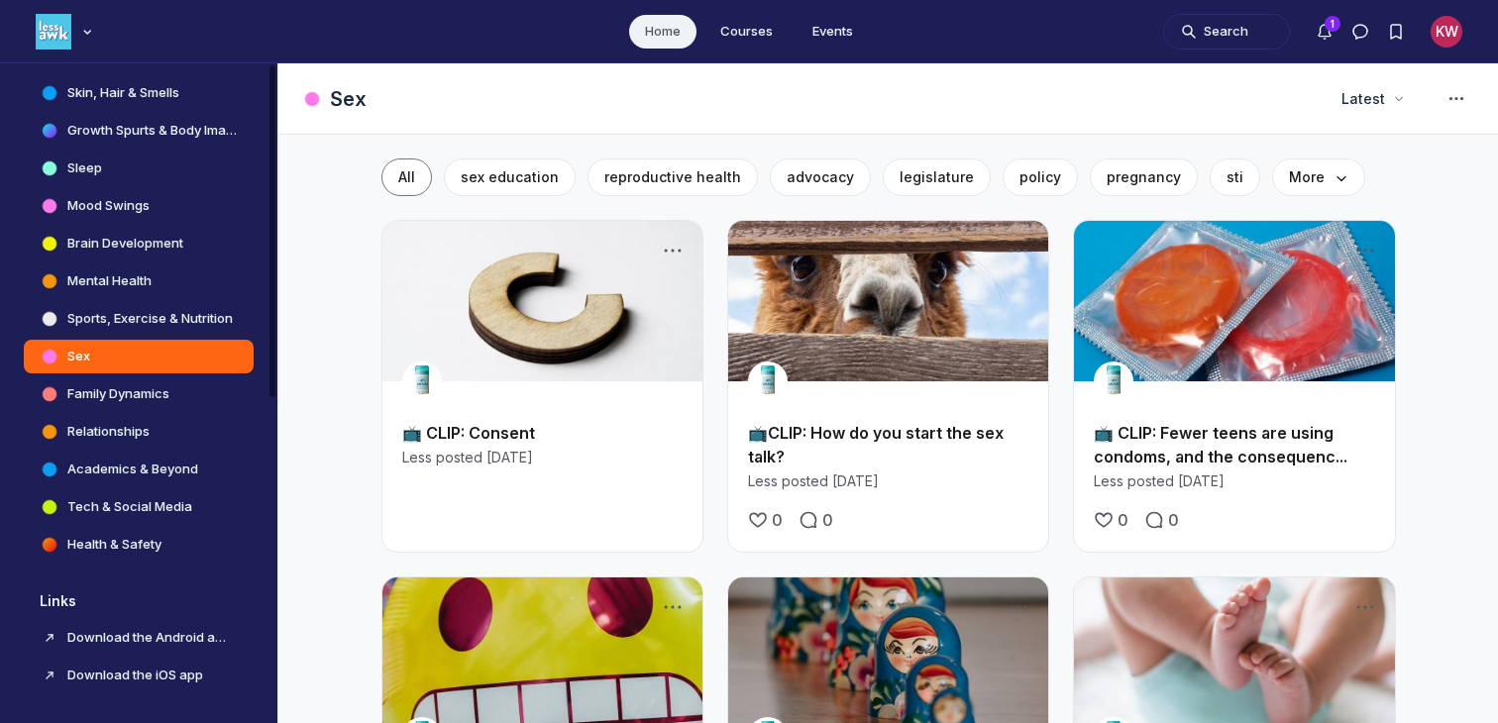
click at [132, 243] on h4 "Brain Development" at bounding box center [125, 244] width 116 height 20
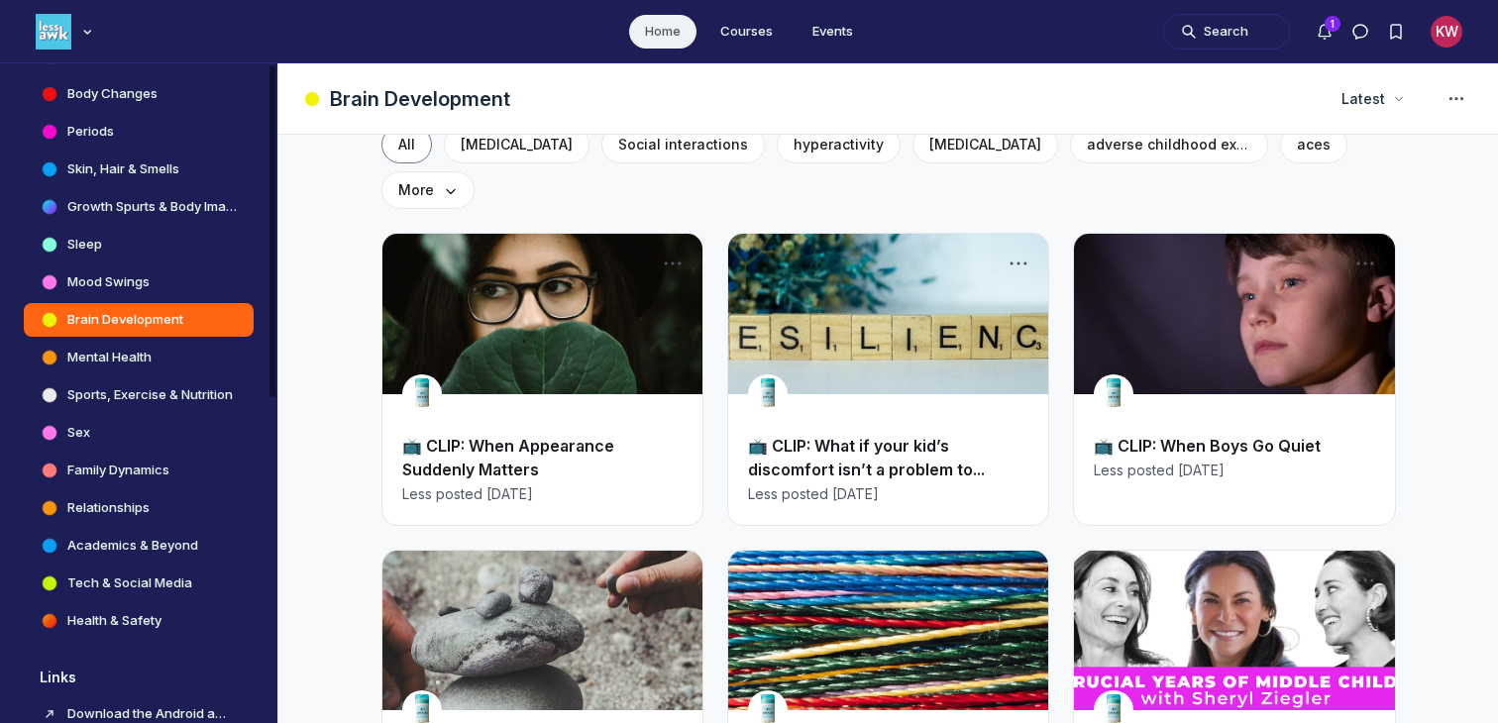
scroll to position [567, 0]
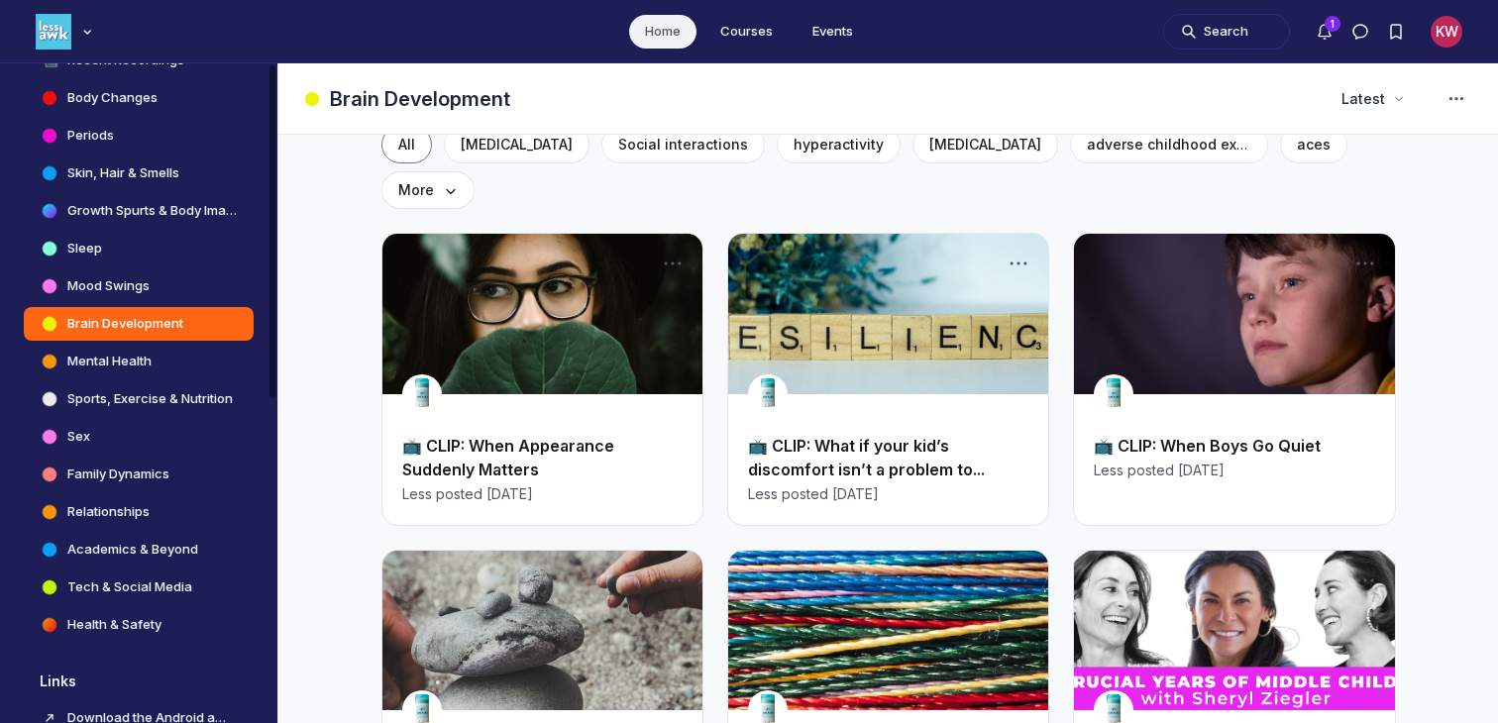
click at [132, 293] on h4 "Mood Swings" at bounding box center [108, 286] width 82 height 20
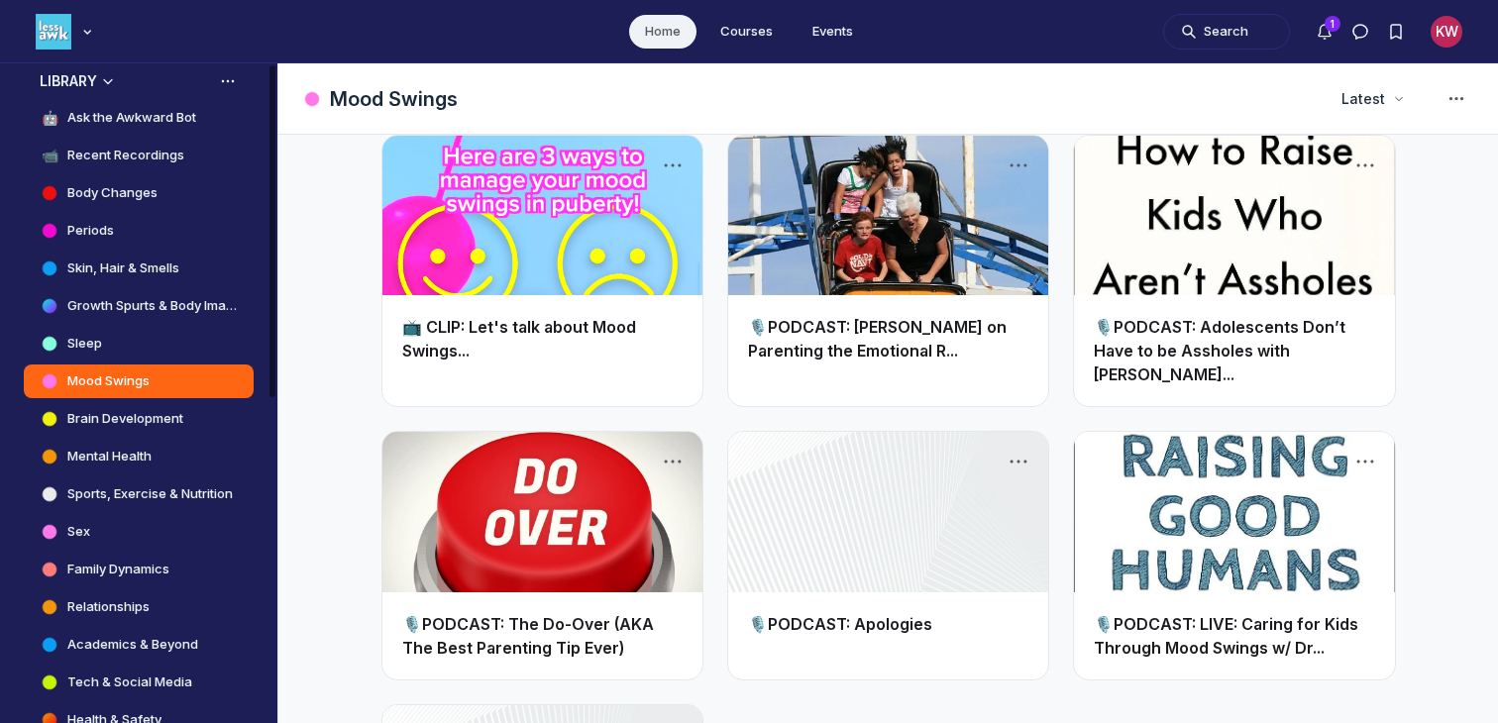
scroll to position [473, 0]
click at [101, 342] on h4 "Sleep" at bounding box center [84, 342] width 35 height 20
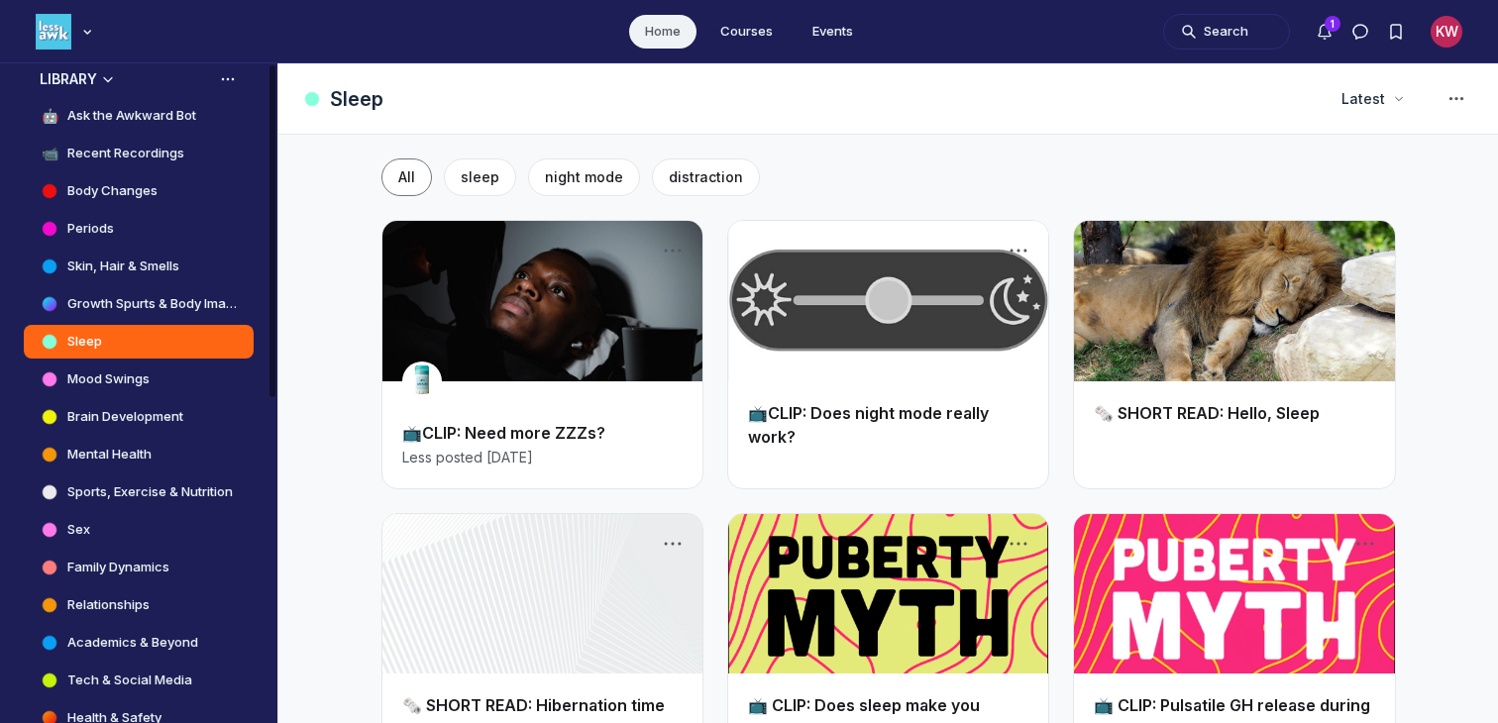
click at [117, 194] on h4 "Body Changes" at bounding box center [112, 191] width 90 height 20
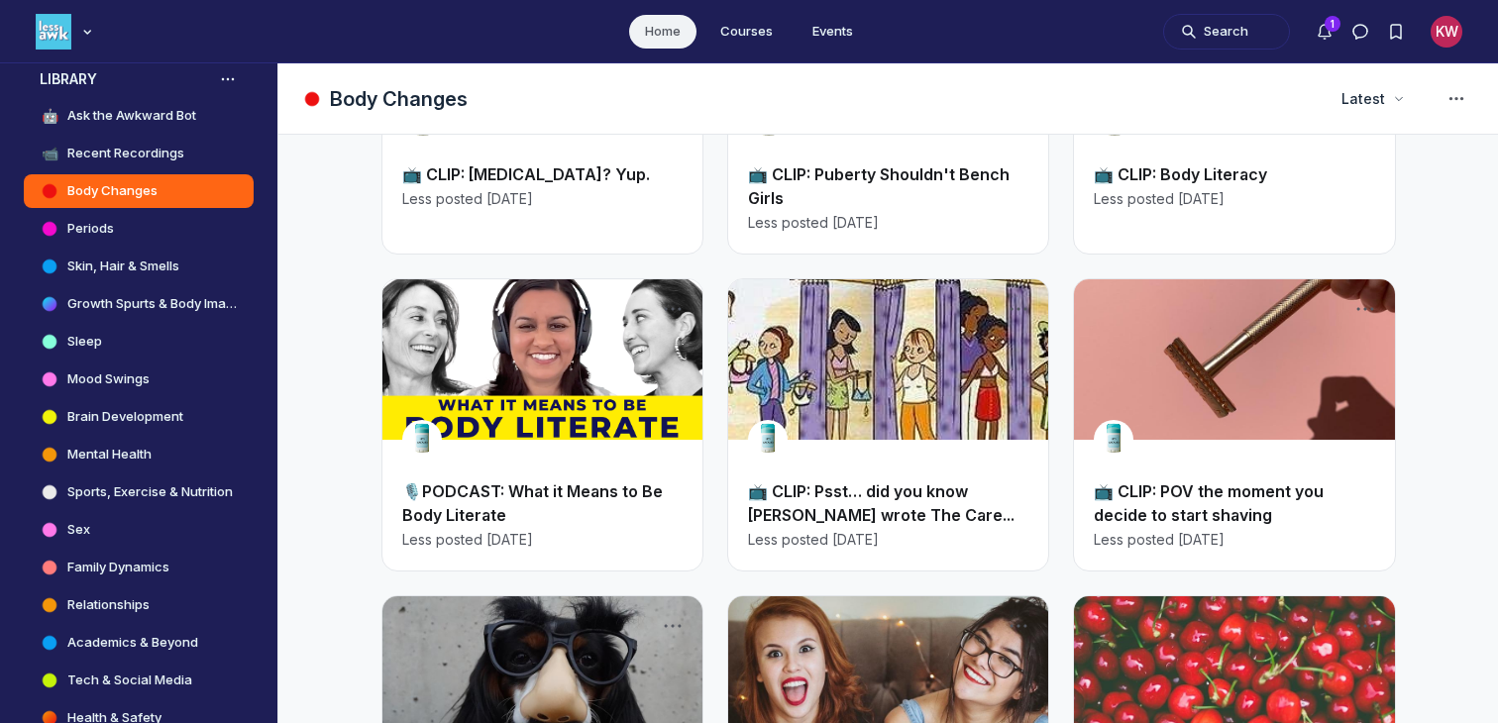
scroll to position [618, 0]
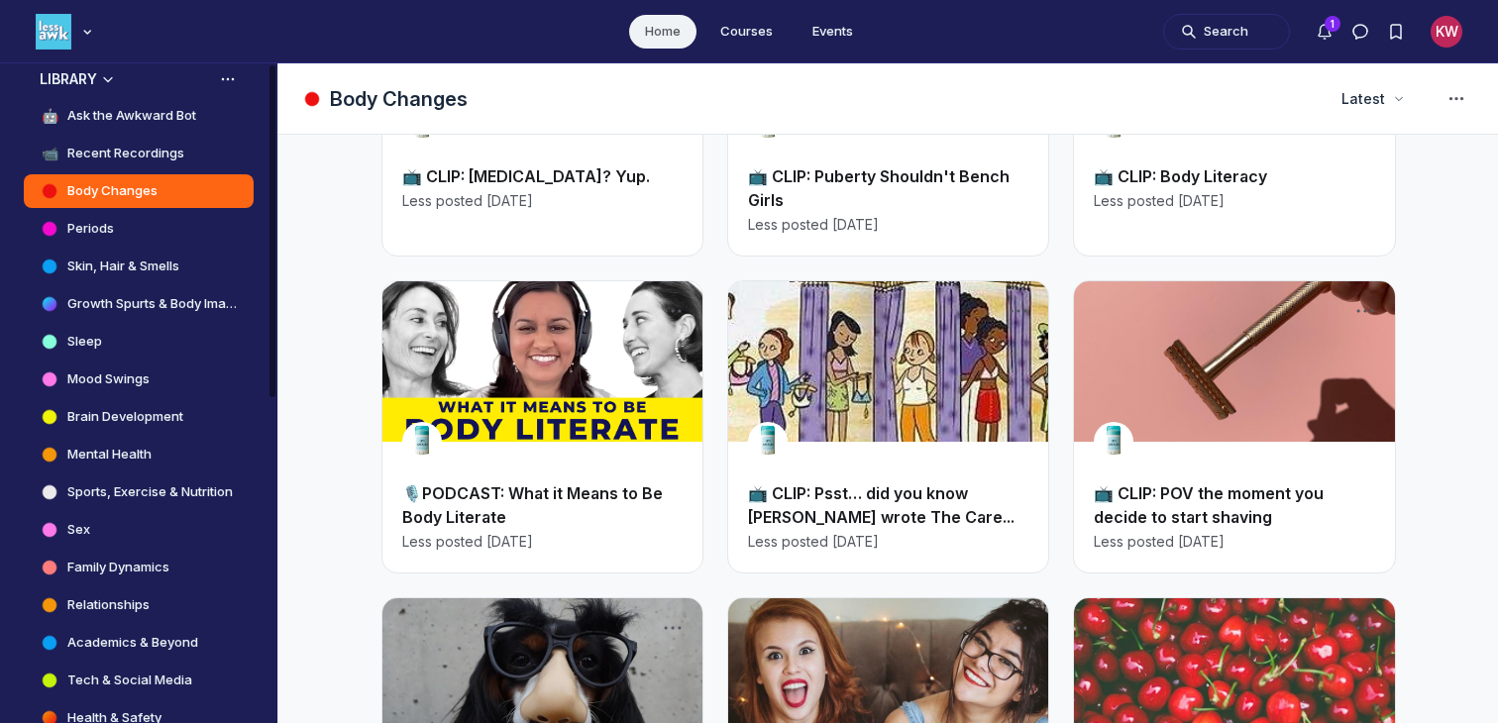
click at [160, 455] on link "Mental Health" at bounding box center [139, 455] width 230 height 34
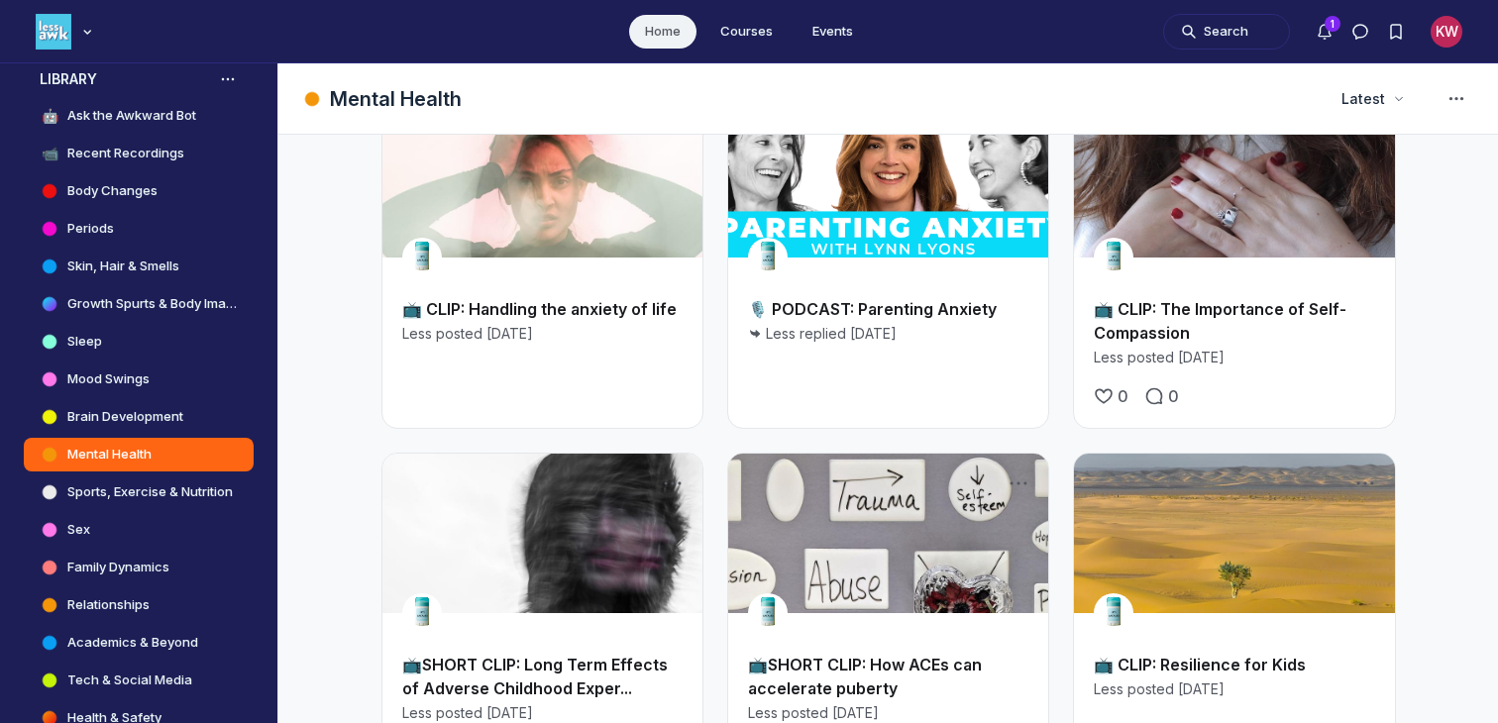
scroll to position [335, 0]
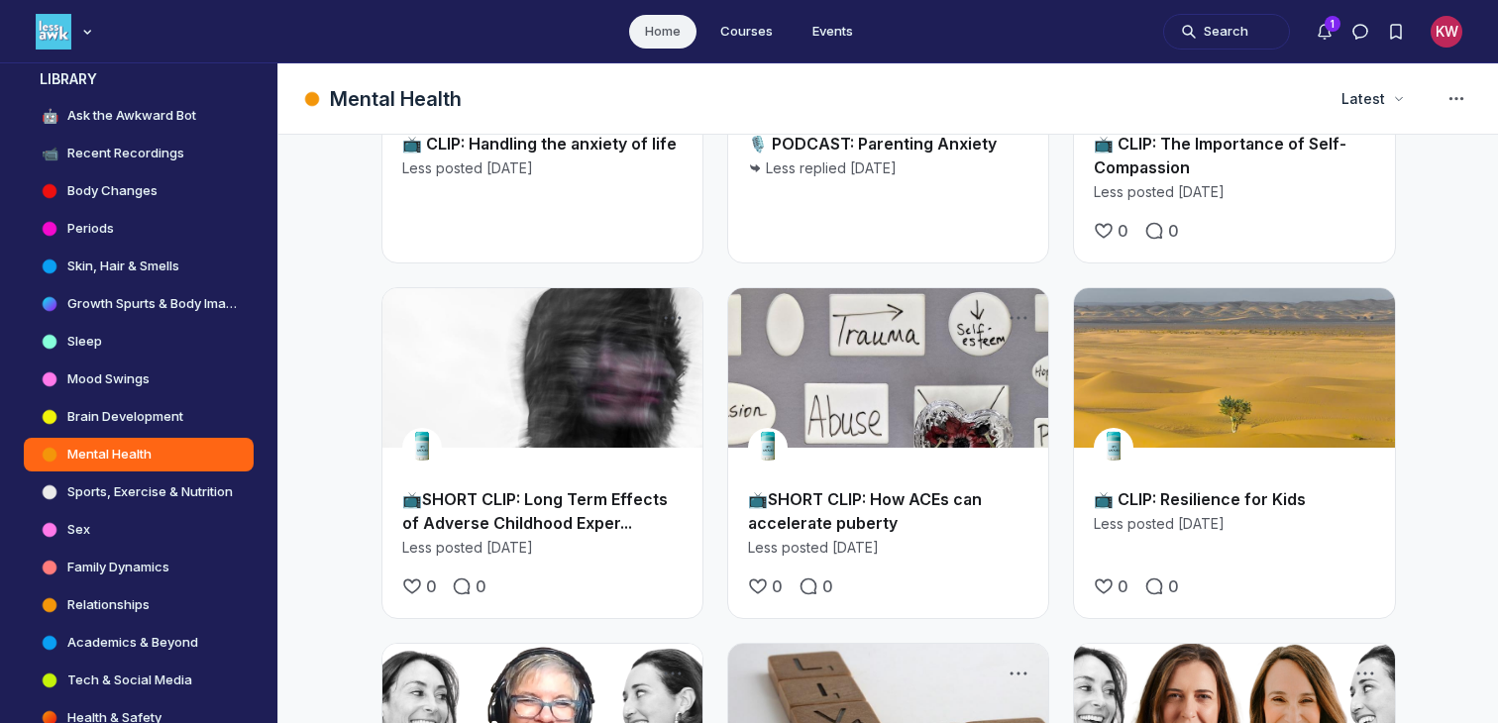
click at [863, 489] on link "📺SHORT CLIP: How ACEs can accelerate puberty" at bounding box center [865, 511] width 234 height 44
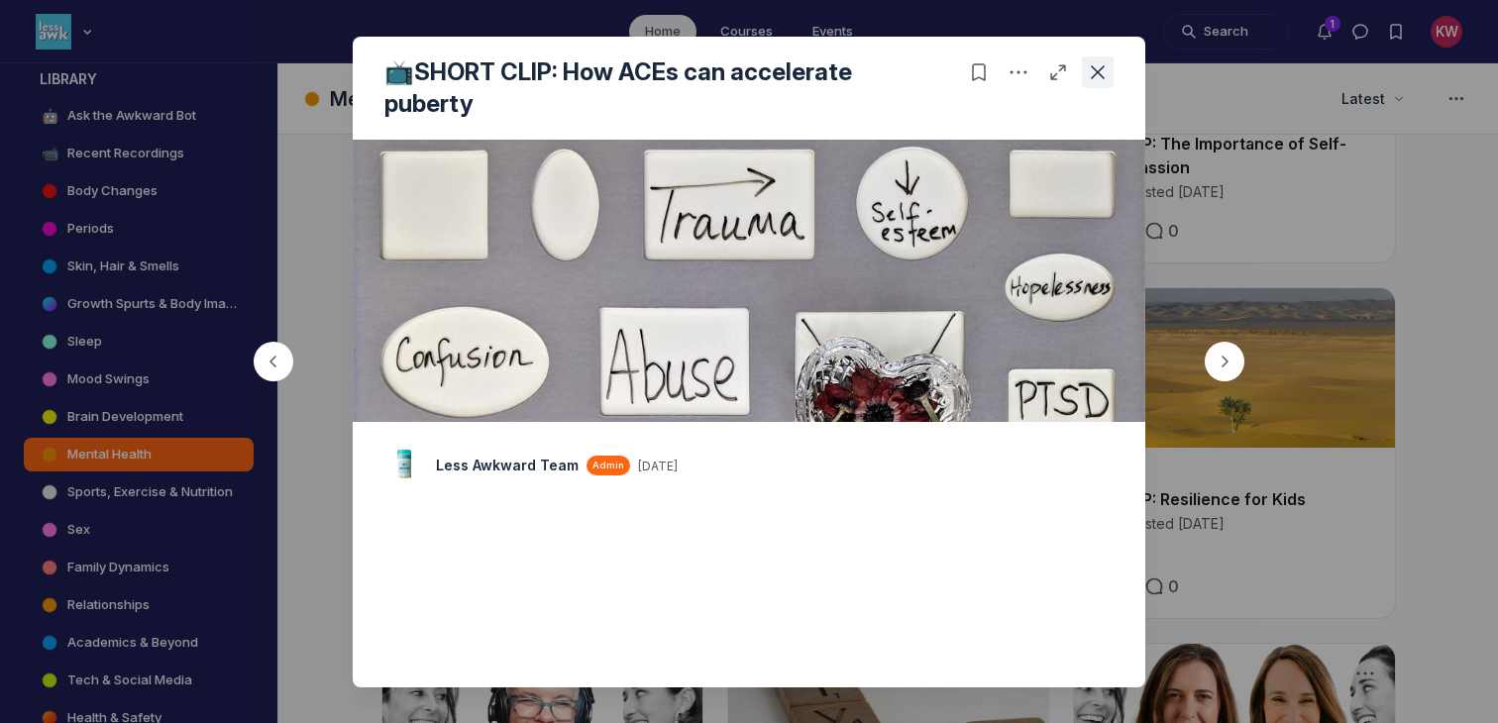
click at [1098, 71] on use "Close post" at bounding box center [1098, 72] width 14 height 14
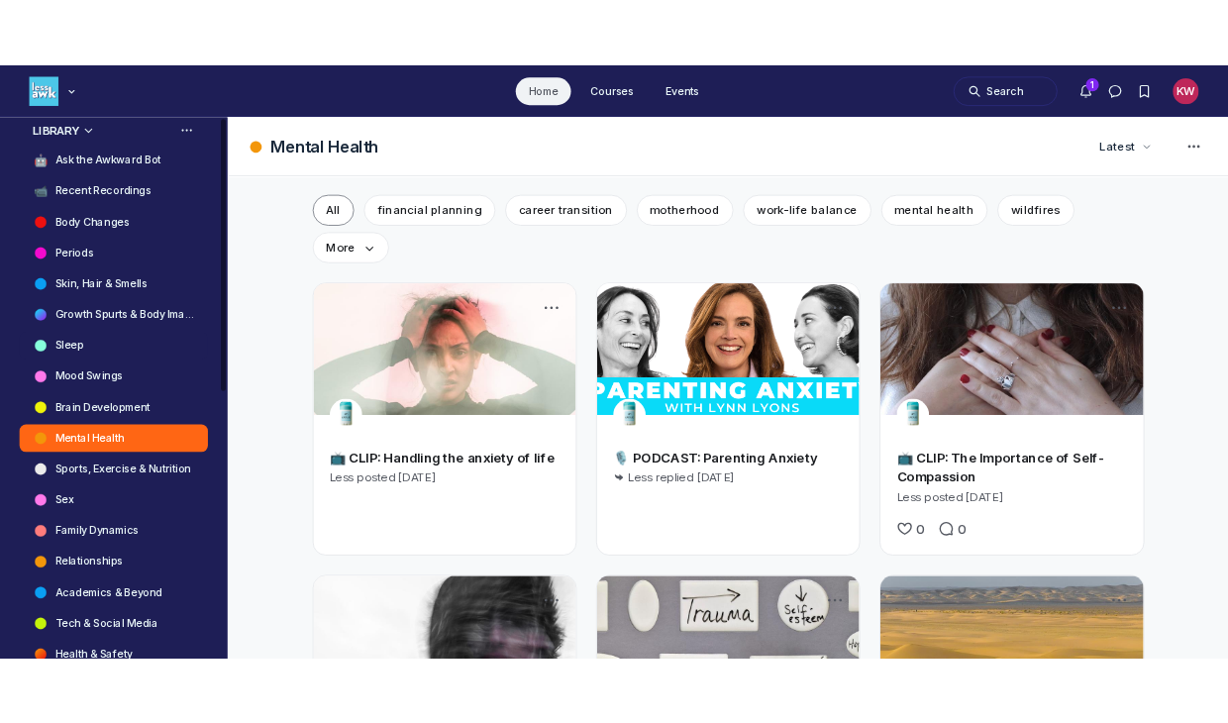
scroll to position [498, 0]
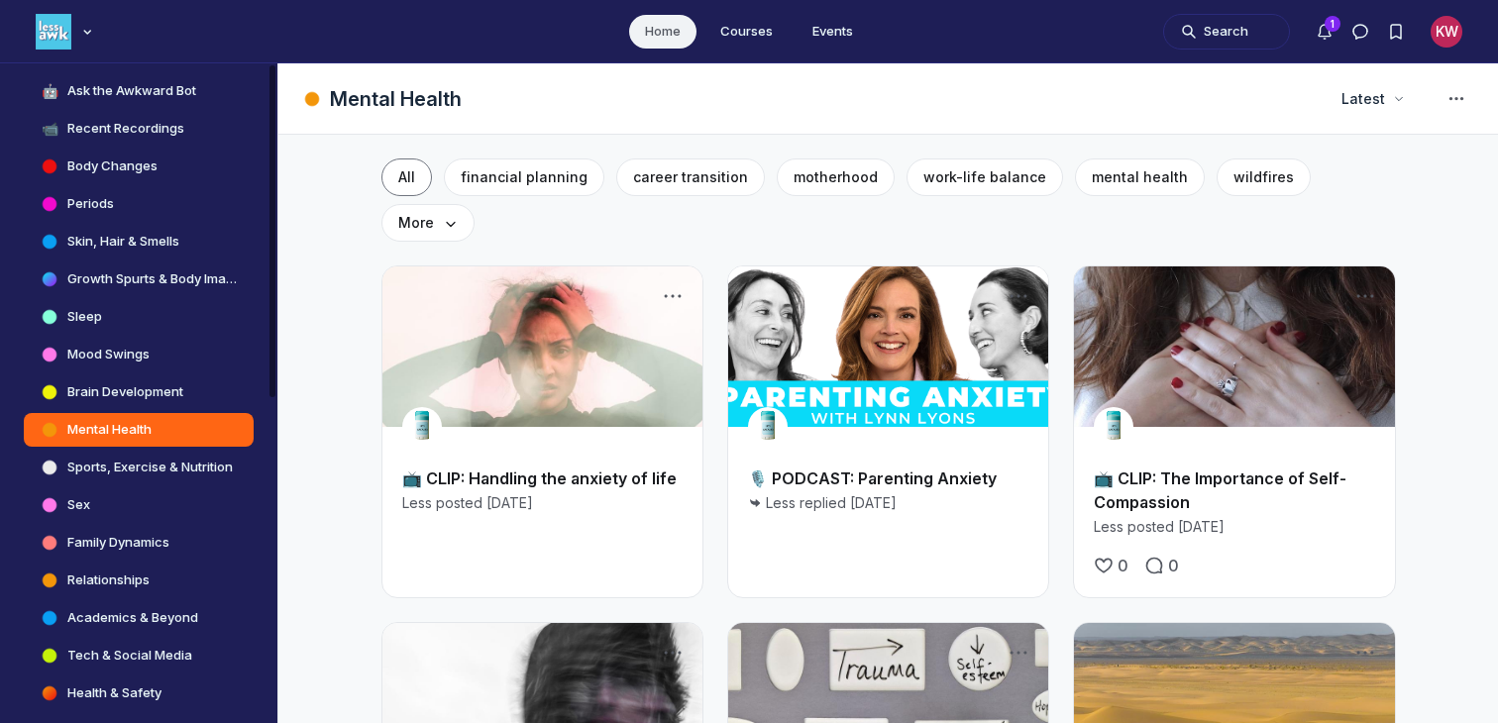
click at [139, 430] on h4 "Mental Health" at bounding box center [109, 430] width 84 height 20
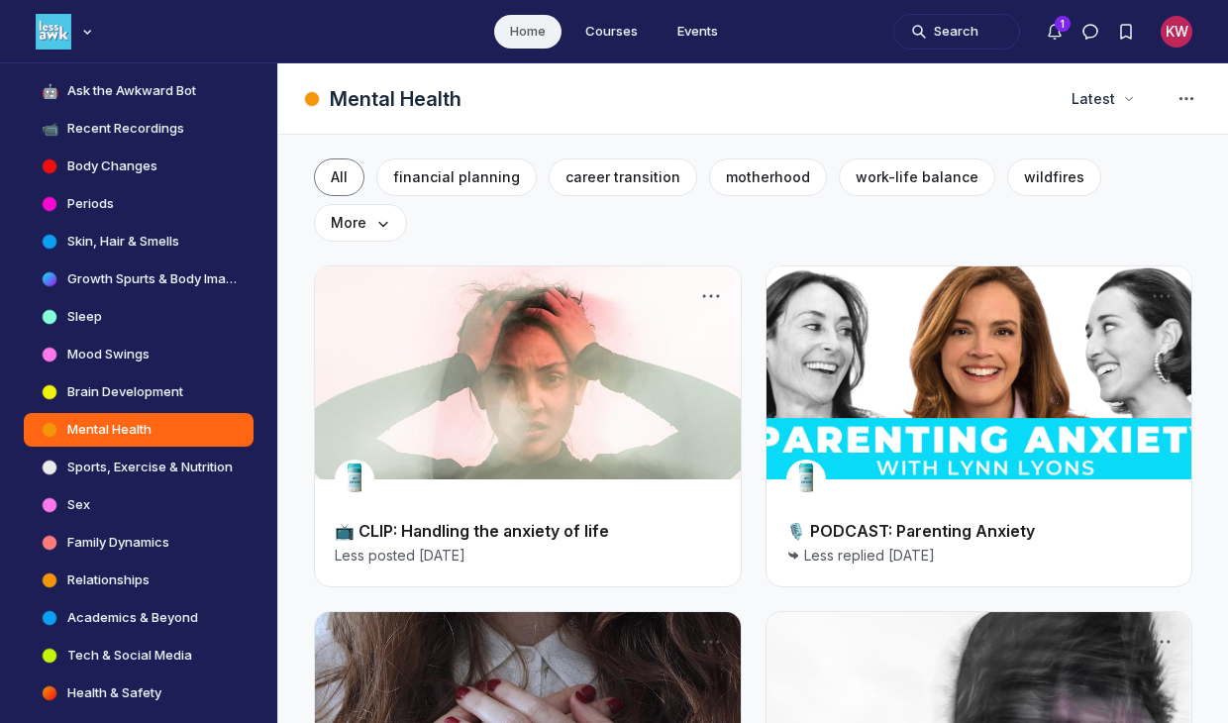
click at [523, 521] on link "📺 CLIP: Handling the anxiety of life" at bounding box center [472, 531] width 274 height 20
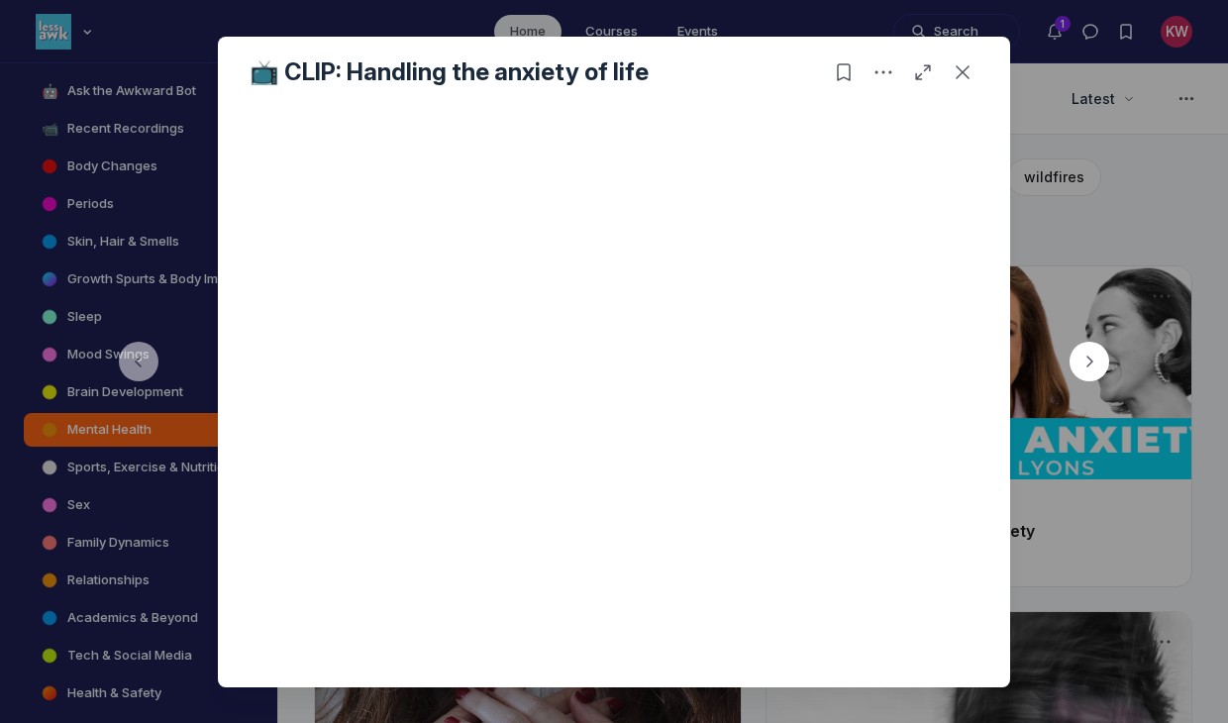
scroll to position [141, 0]
click at [973, 69] on button "Close post" at bounding box center [963, 72] width 32 height 32
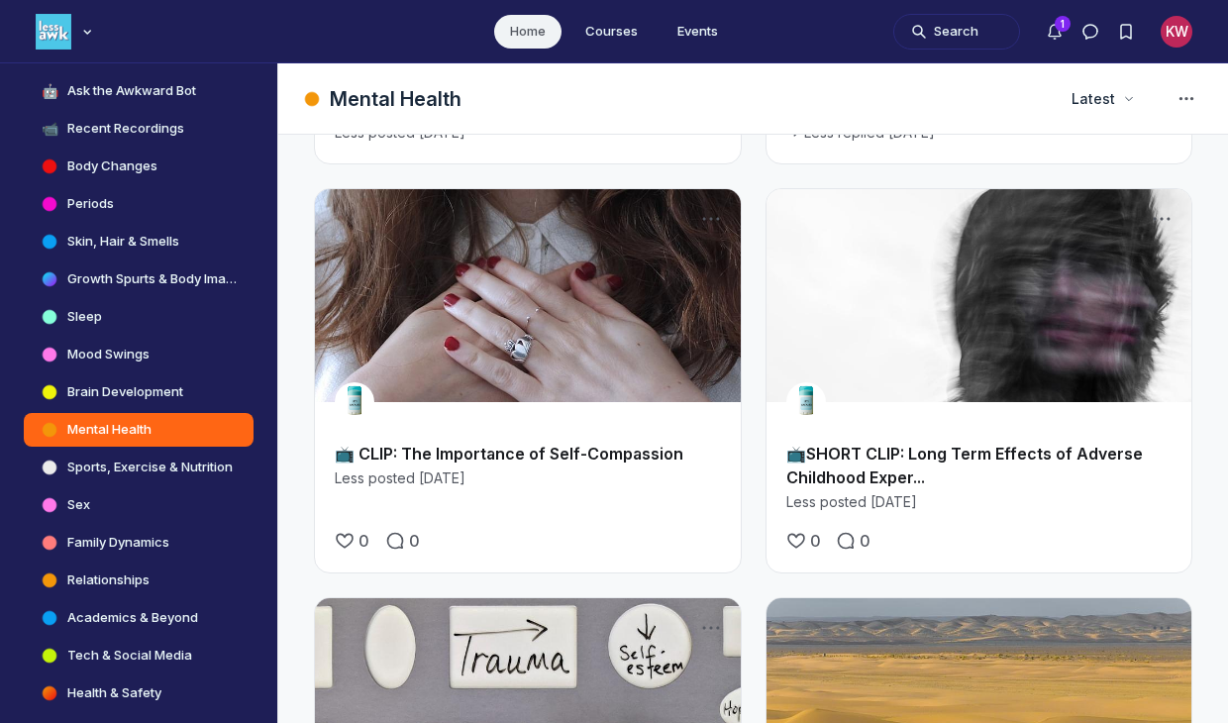
scroll to position [445, 0]
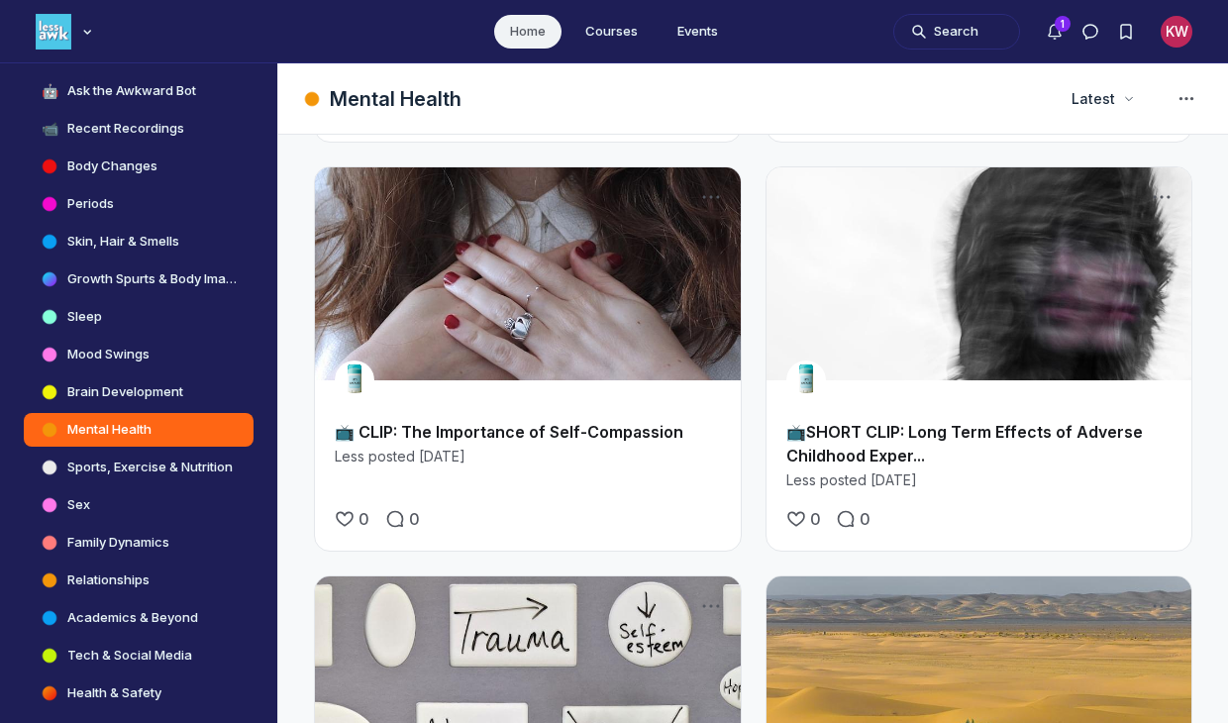
click at [581, 422] on link "📺 CLIP: The Importance of Self-Compassion" at bounding box center [509, 432] width 349 height 20
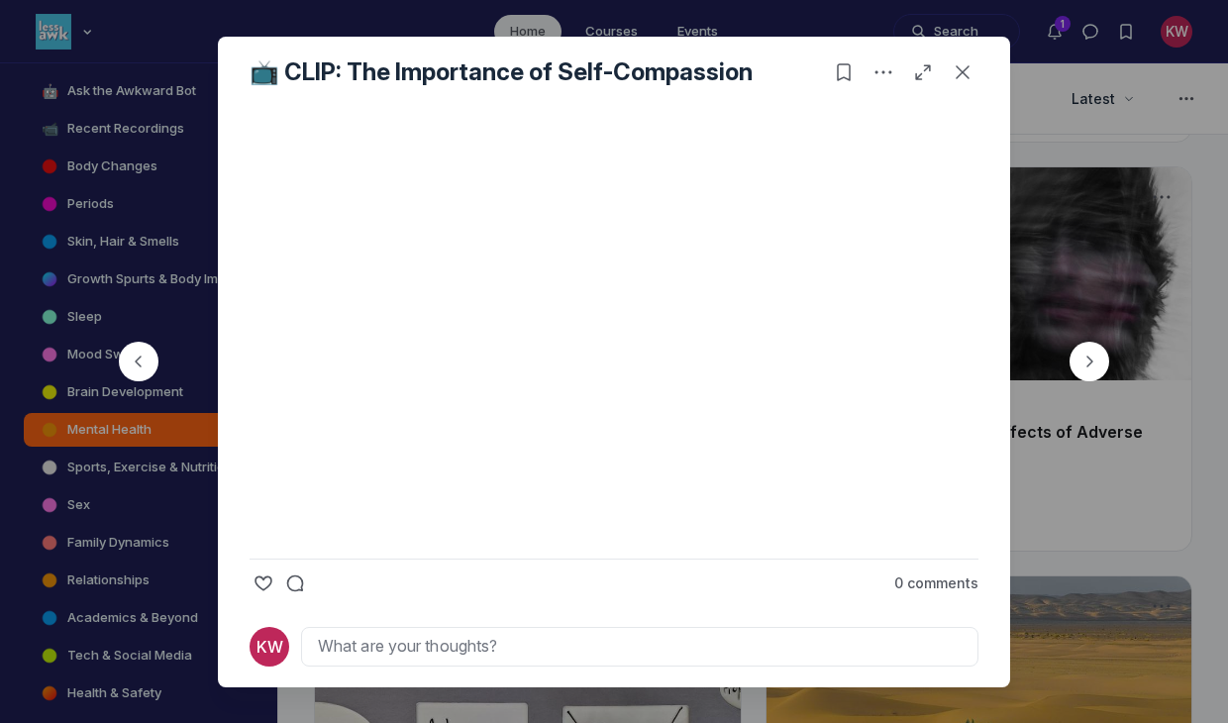
scroll to position [464, 0]
click at [1139, 345] on div at bounding box center [614, 361] width 1228 height 723
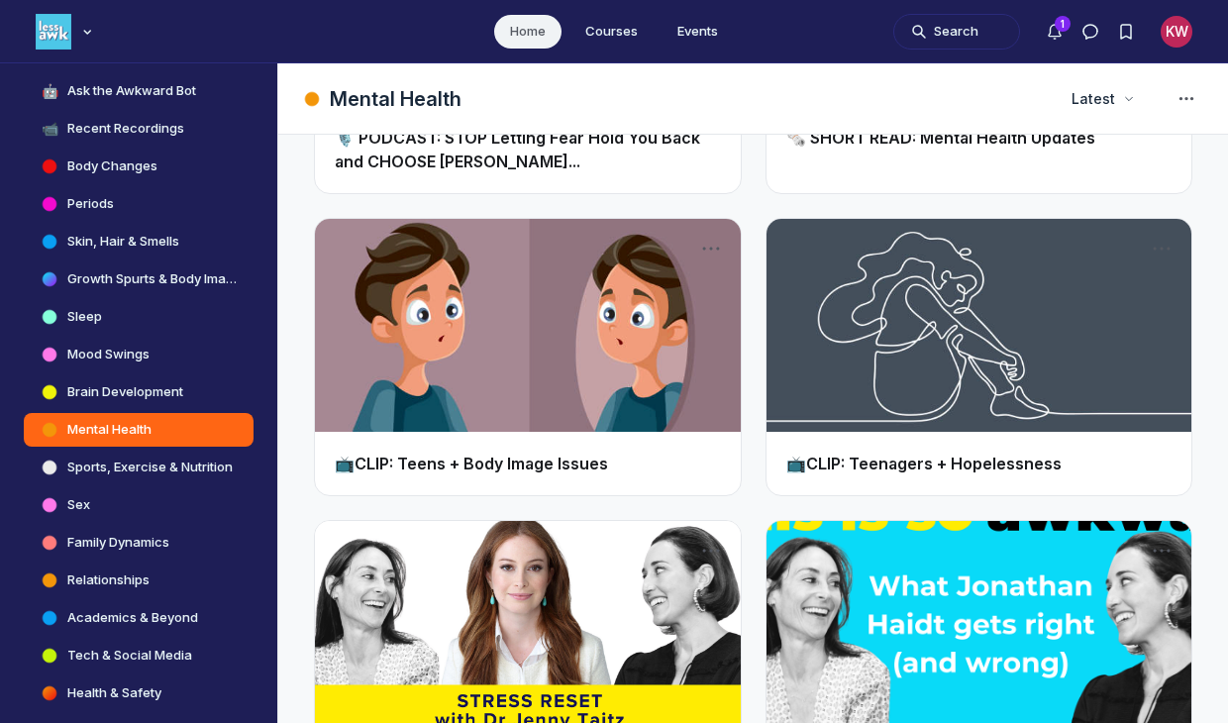
scroll to position [3534, 0]
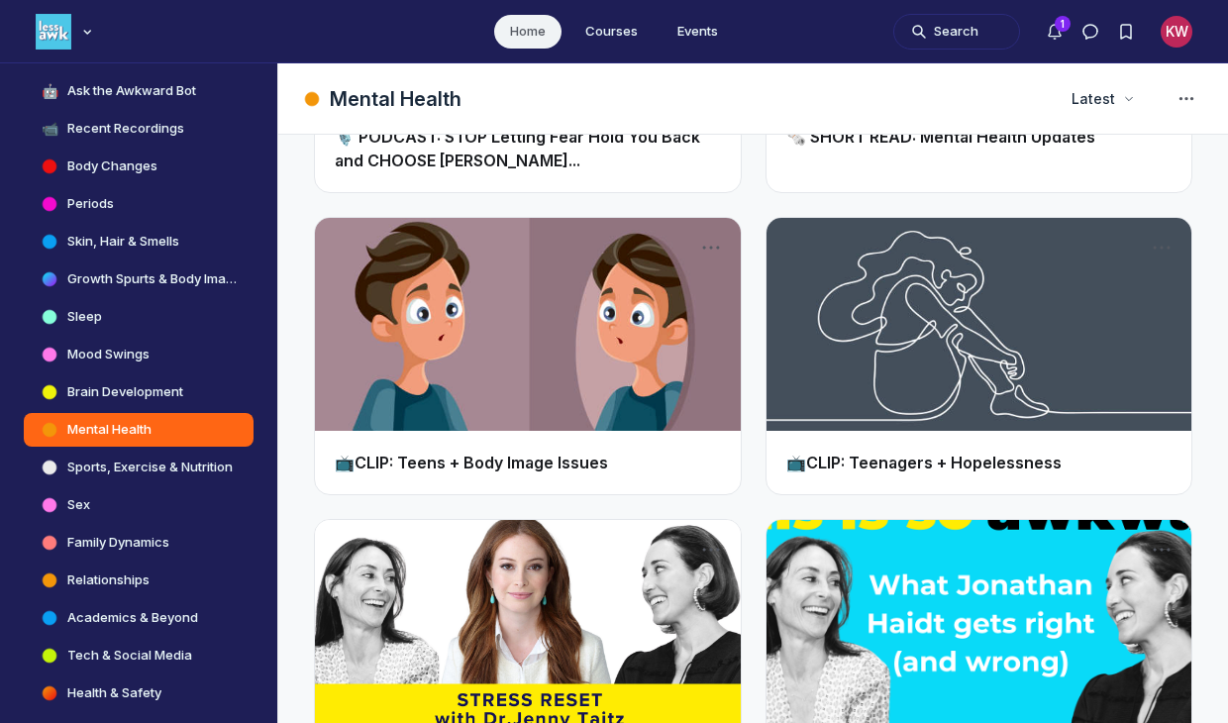
click at [1026, 453] on link "📺CLIP: Teenagers + Hopelessness" at bounding box center [924, 463] width 275 height 20
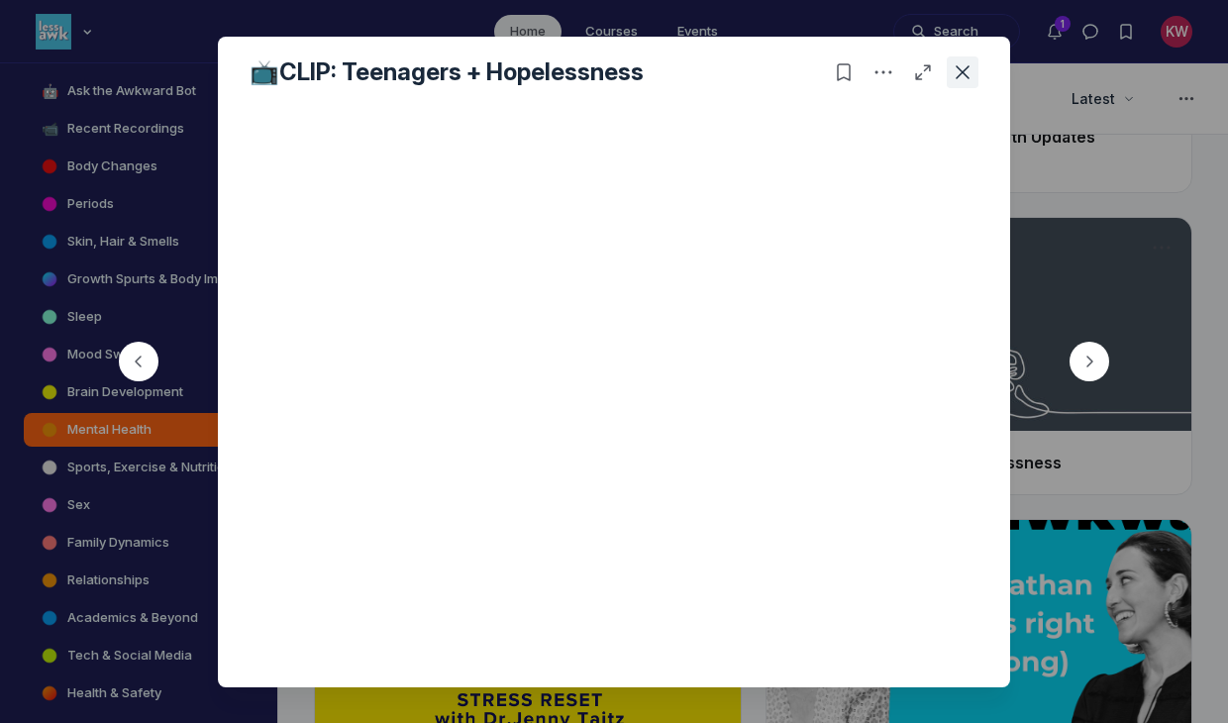
click at [962, 62] on icon "Close post" at bounding box center [963, 72] width 20 height 20
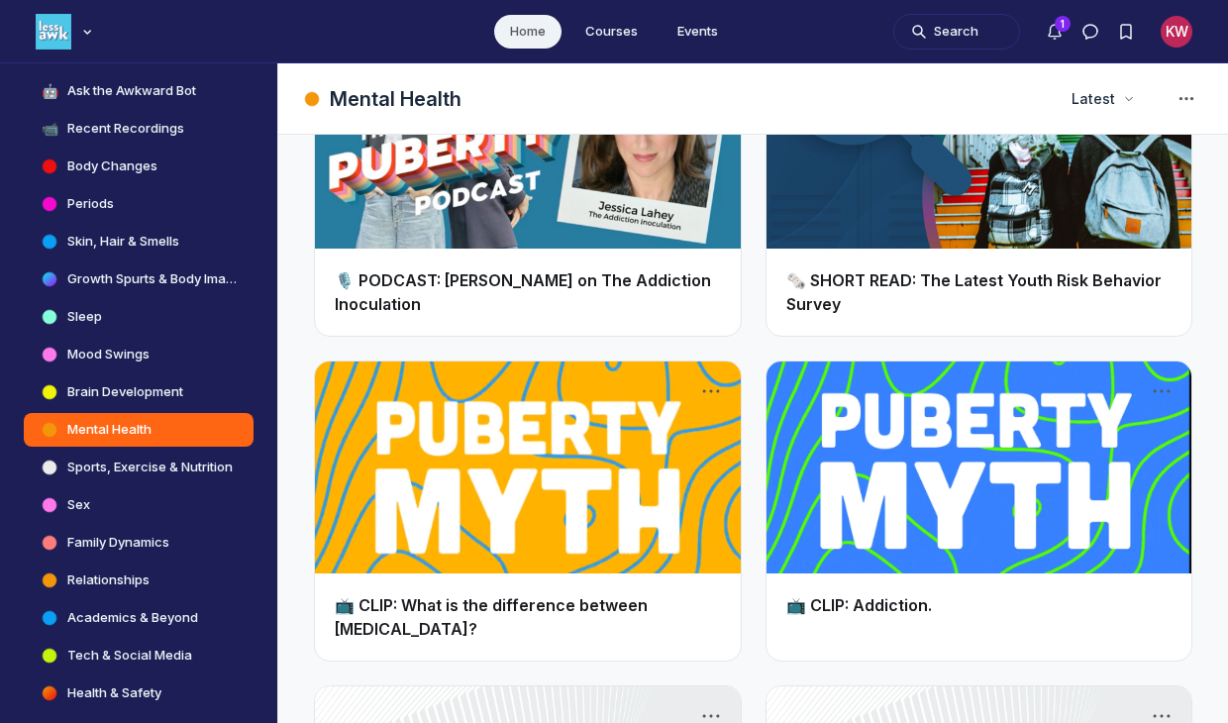
scroll to position [4984, 0]
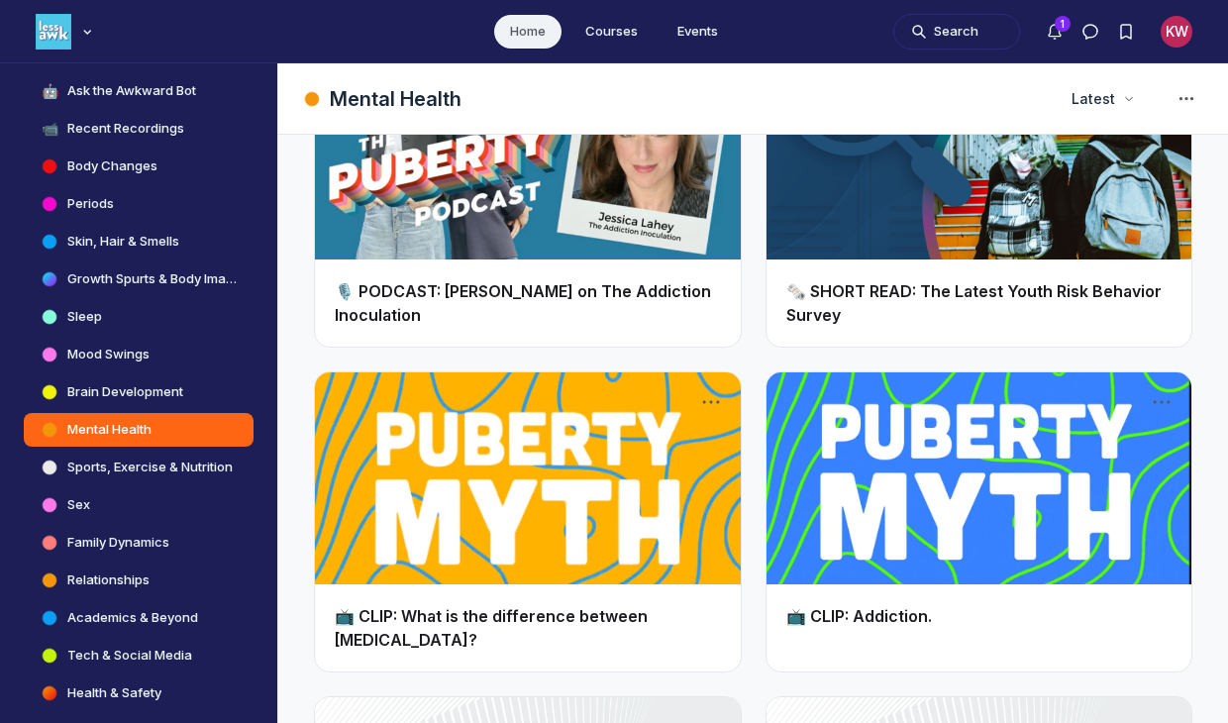
click at [619, 445] on link "Main Content" at bounding box center [528, 478] width 426 height 213
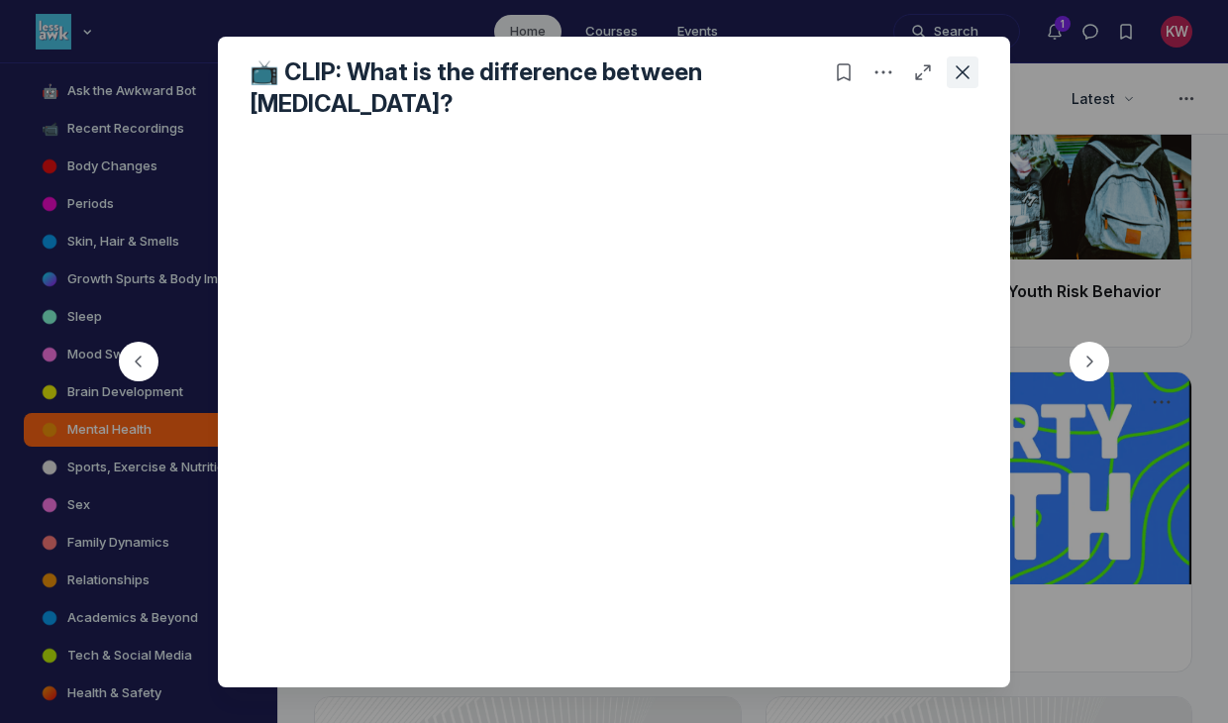
click at [965, 70] on icon "Close post" at bounding box center [963, 72] width 20 height 20
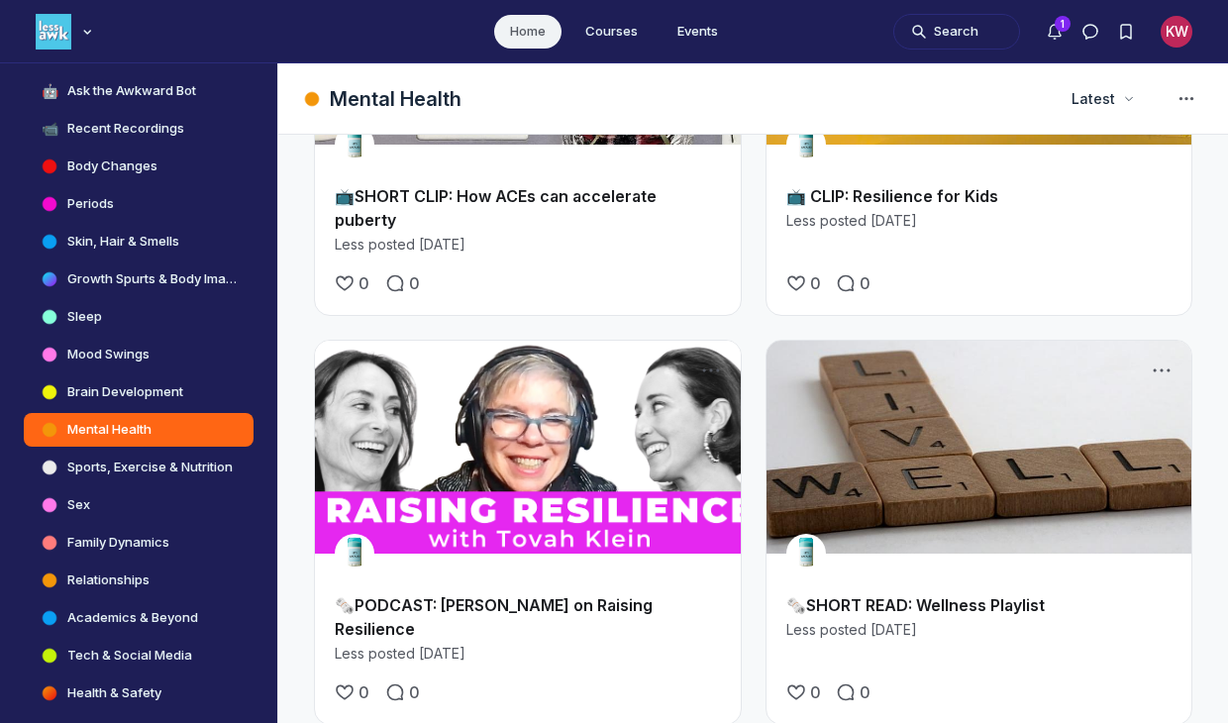
scroll to position [427, 0]
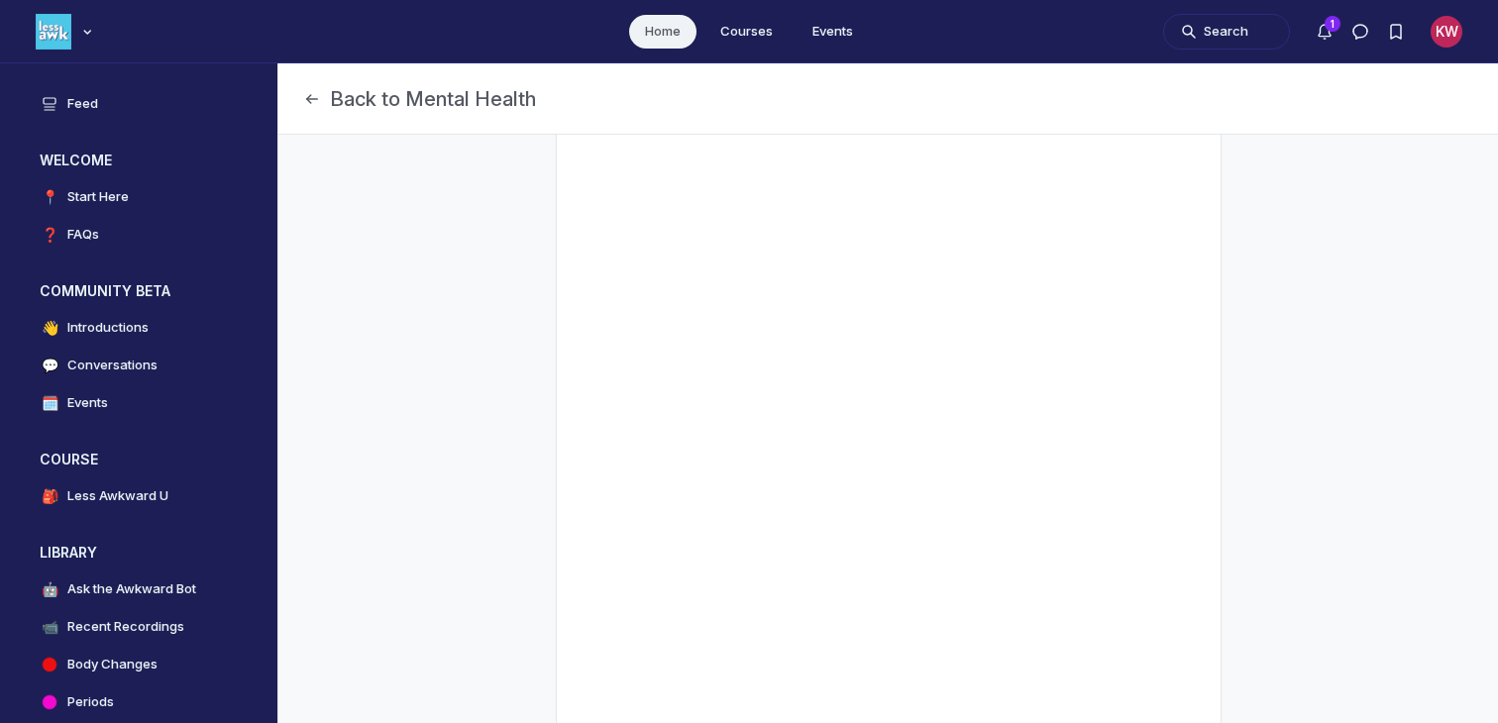
scroll to position [135, 0]
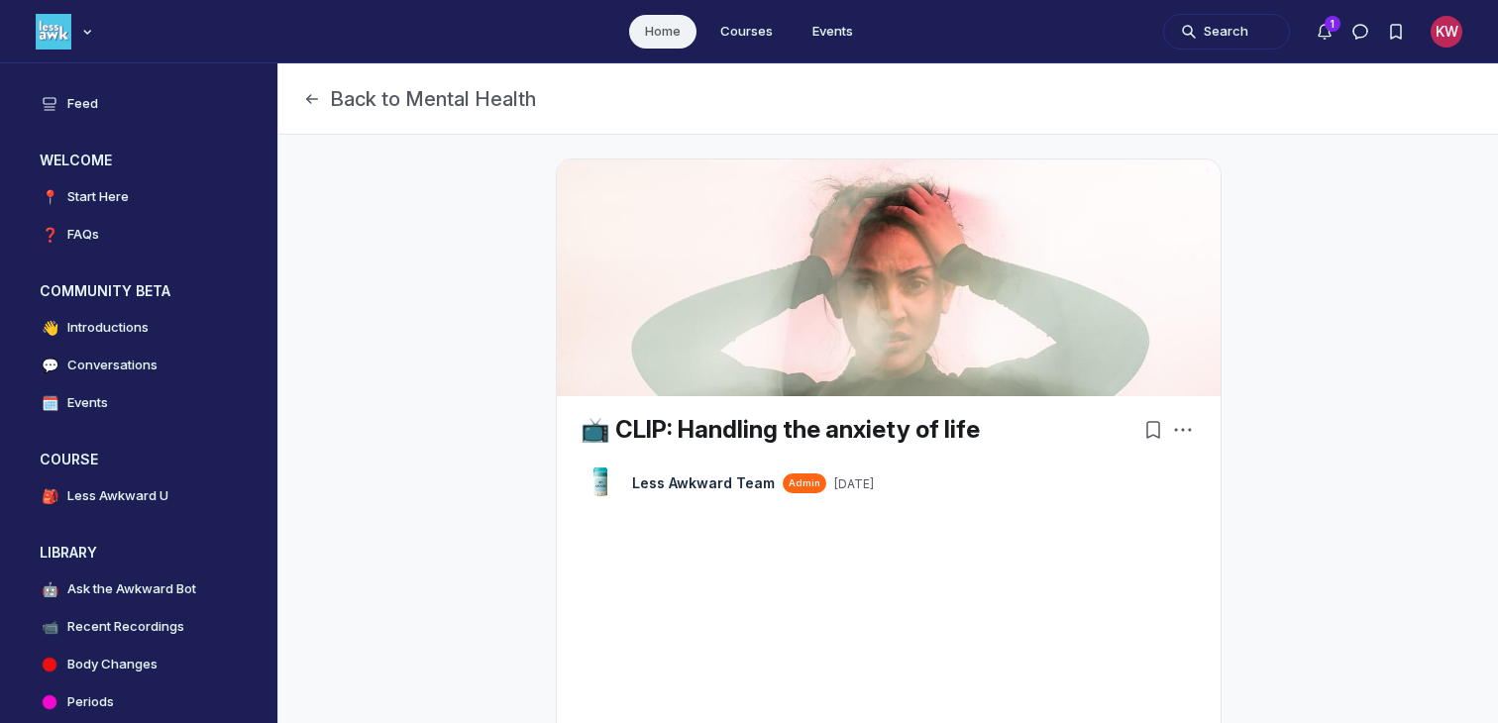
scroll to position [5476, 3794]
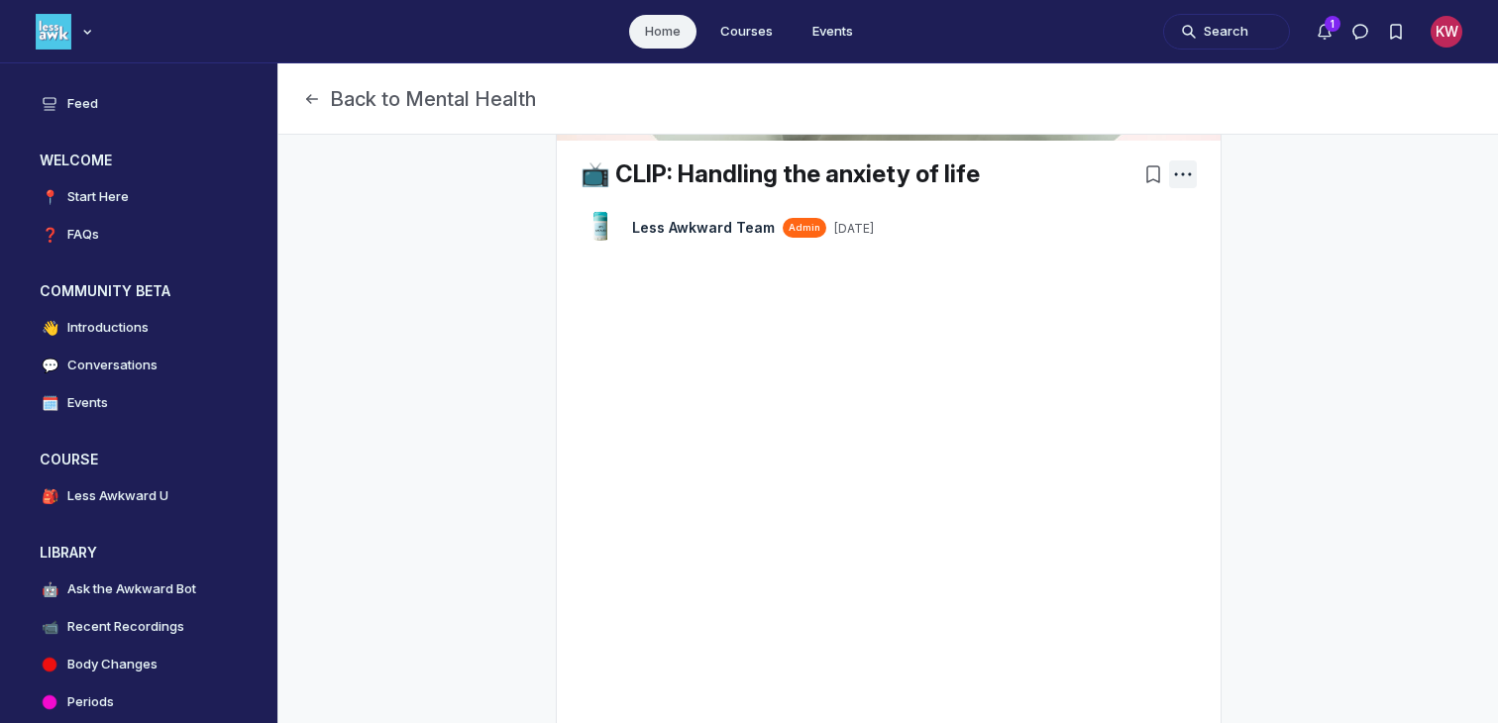
click at [1186, 178] on icon "Post actions" at bounding box center [1183, 174] width 20 height 20
click at [1081, 474] on div "Main Content" at bounding box center [888, 626] width 616 height 719
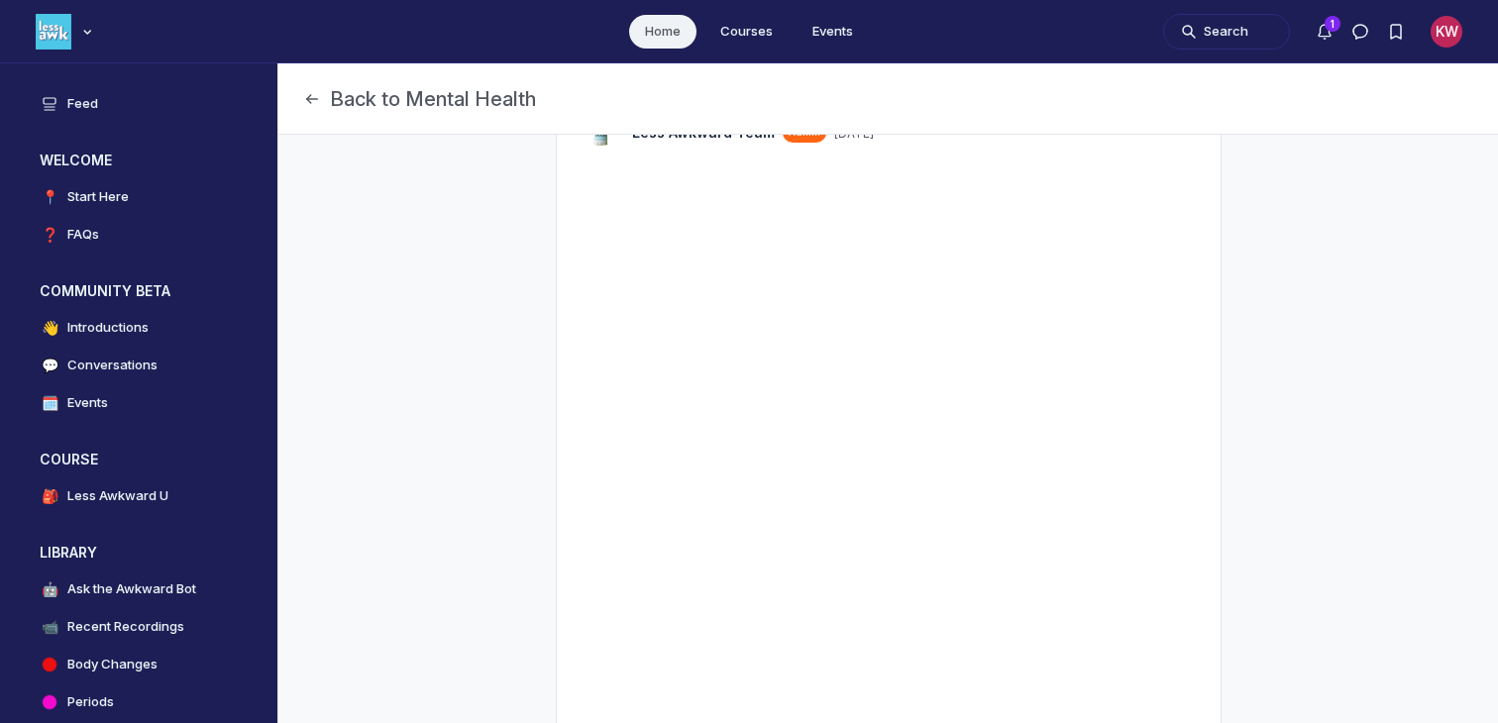
scroll to position [349, 0]
click at [1043, 350] on div "Main Content" at bounding box center [888, 533] width 616 height 719
click at [1052, 484] on div "Main Content" at bounding box center [888, 518] width 616 height 719
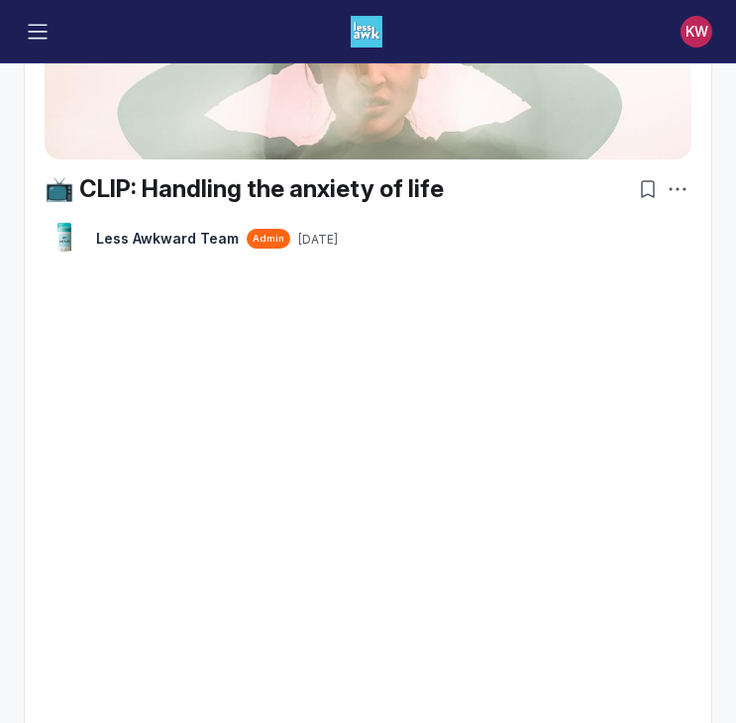
scroll to position [254, 0]
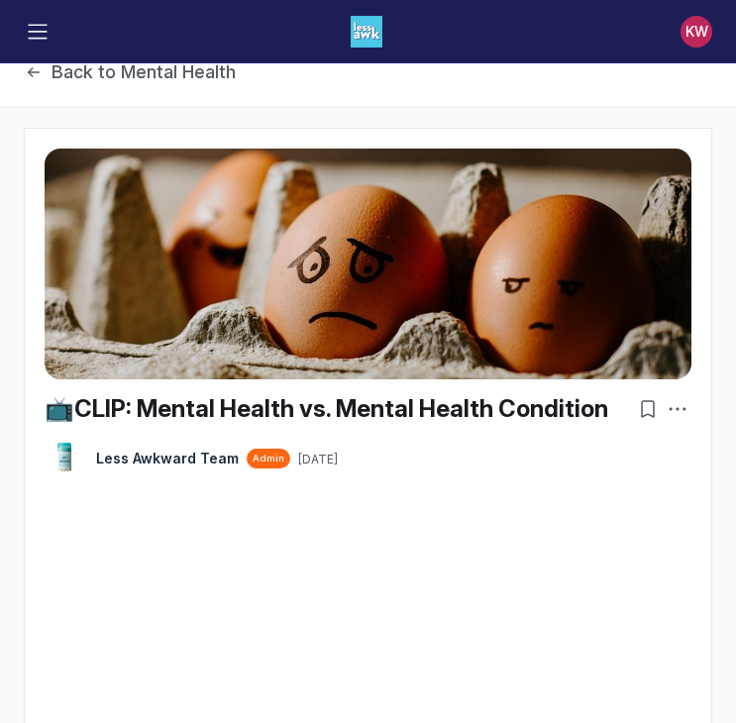
scroll to position [25, 0]
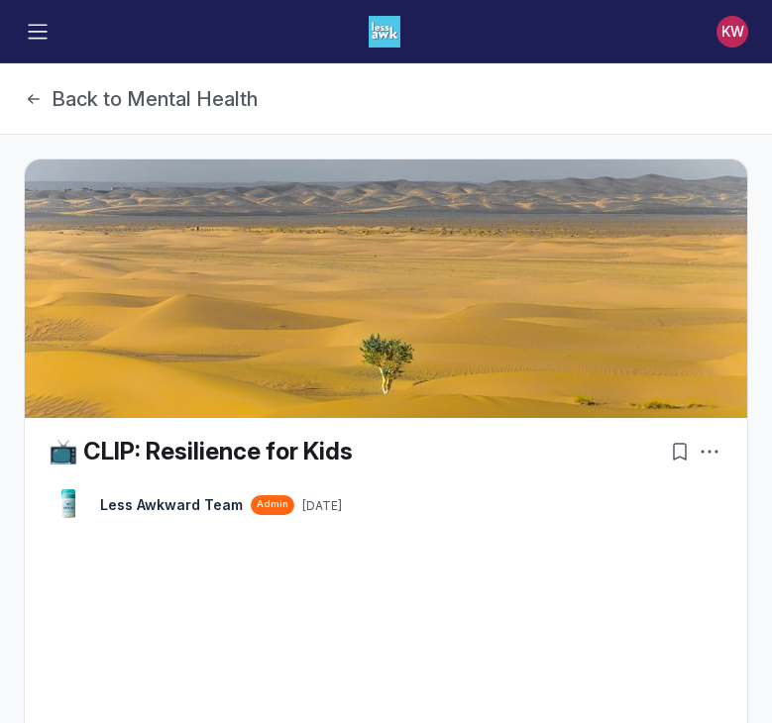
click at [410, 331] on img "Main Content" at bounding box center [386, 288] width 722 height 259
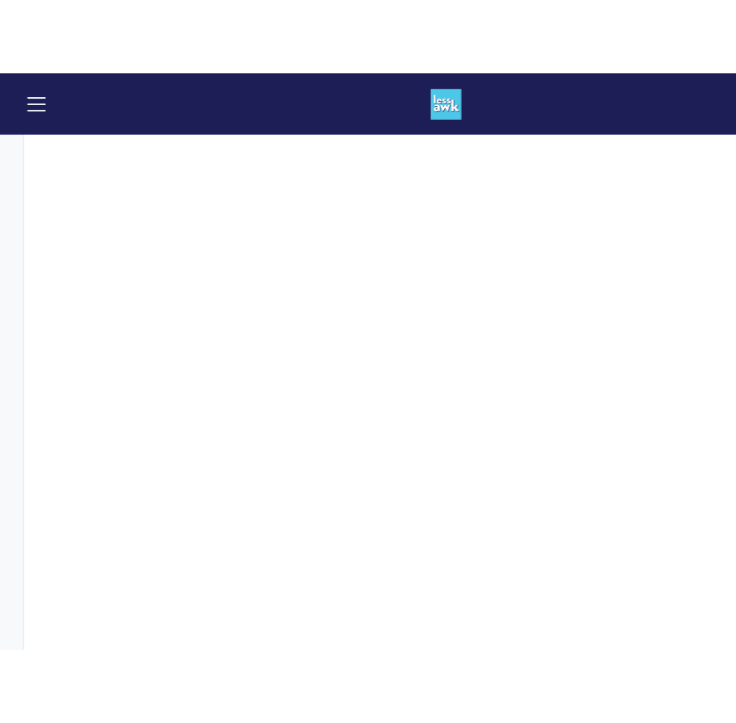
scroll to position [645, 0]
